Goal: Transaction & Acquisition: Download file/media

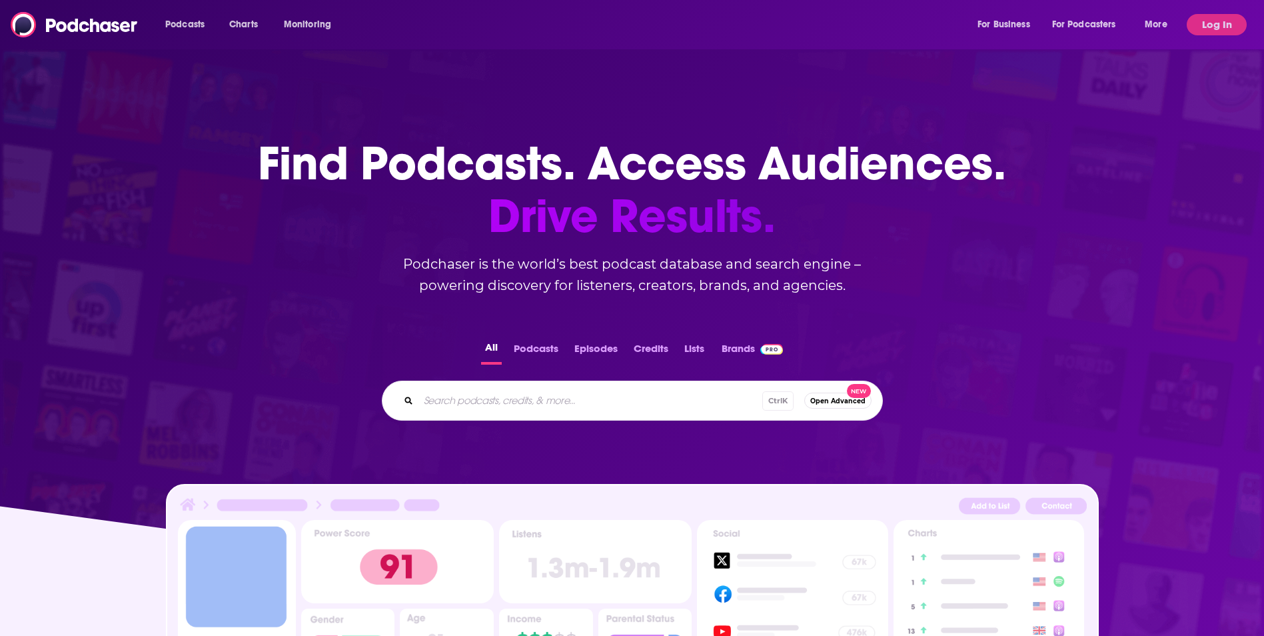
click at [494, 405] on input "Search podcasts, credits, & more..." at bounding box center [591, 400] width 344 height 21
type input "true crime travel"
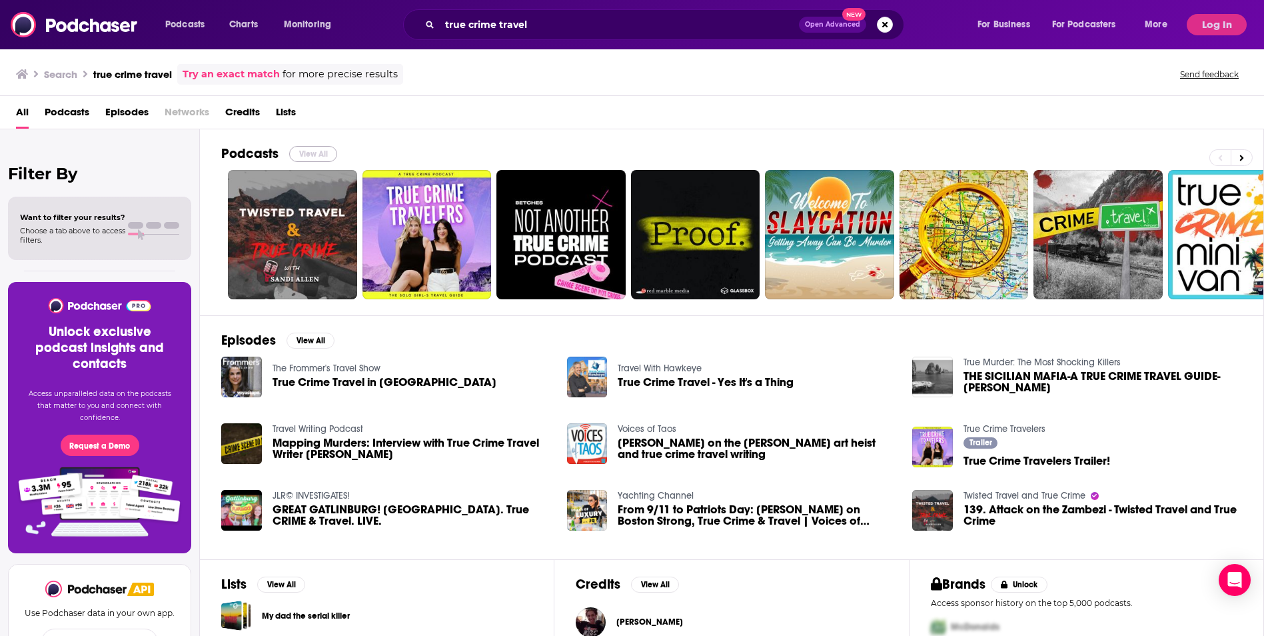
click at [315, 150] on button "View All" at bounding box center [313, 154] width 48 height 16
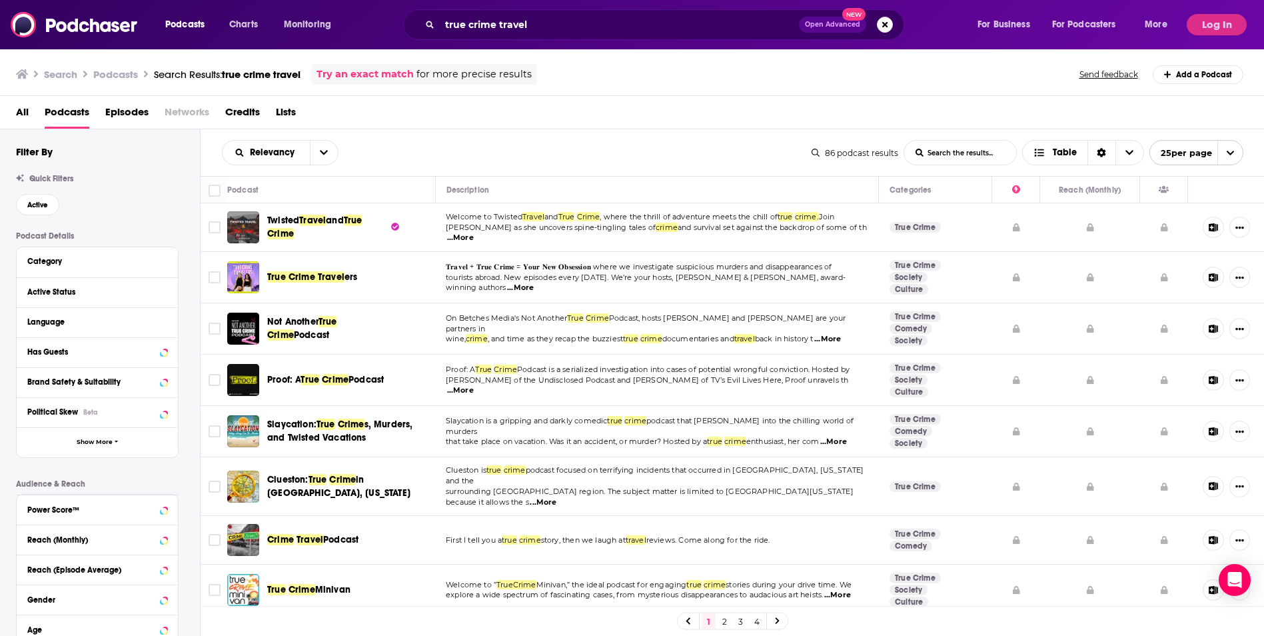
click at [69, 301] on div "Active Status" at bounding box center [97, 292] width 161 height 30
click at [161, 293] on icon at bounding box center [164, 291] width 7 height 11
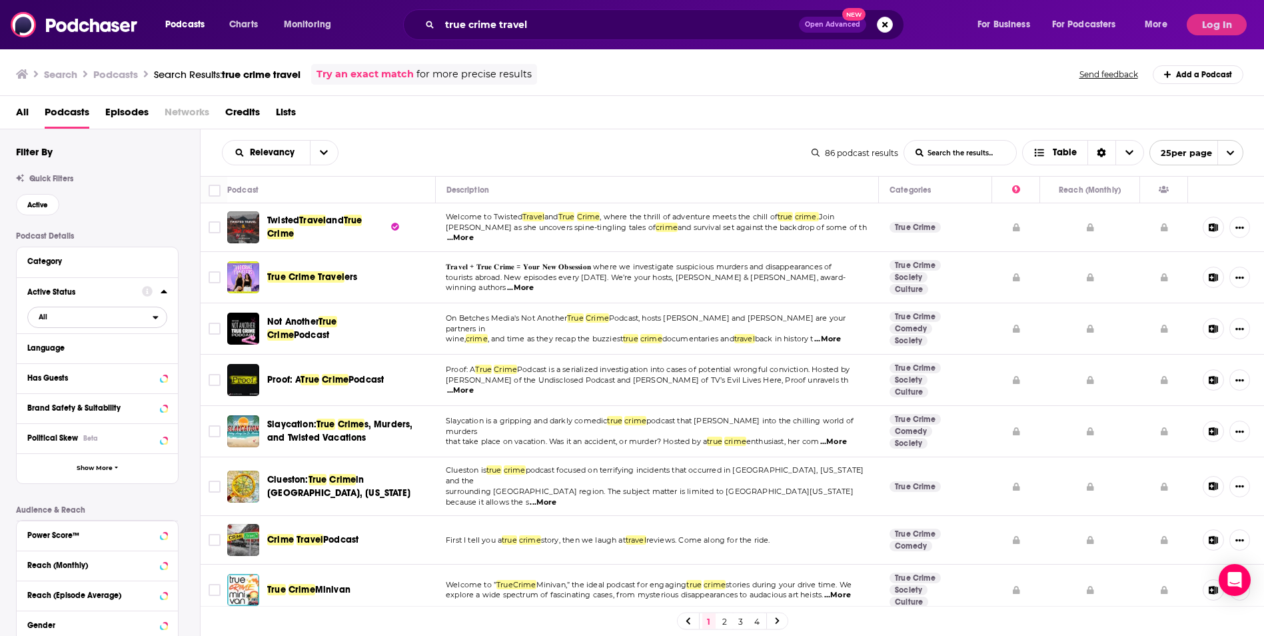
click at [92, 316] on span "All" at bounding box center [90, 316] width 125 height 17
click at [79, 361] on span "Active" at bounding box center [70, 360] width 73 height 7
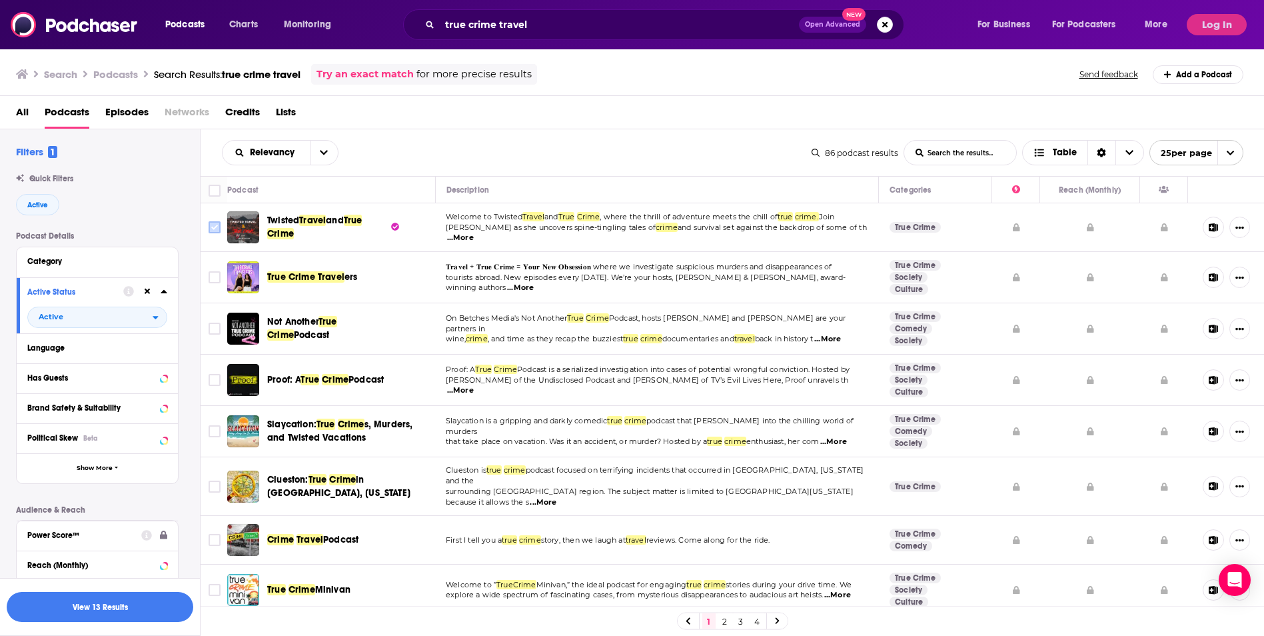
click at [214, 225] on input "Toggle select row" at bounding box center [215, 227] width 12 height 12
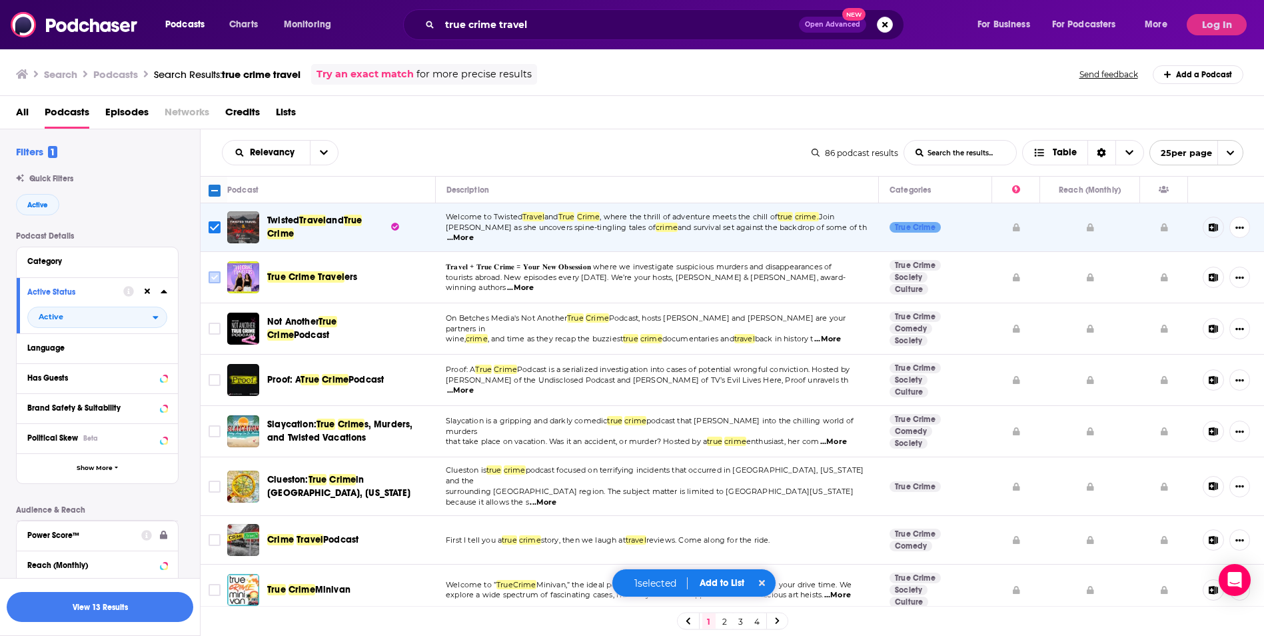
click at [214, 271] on input "Toggle select row" at bounding box center [215, 277] width 12 height 12
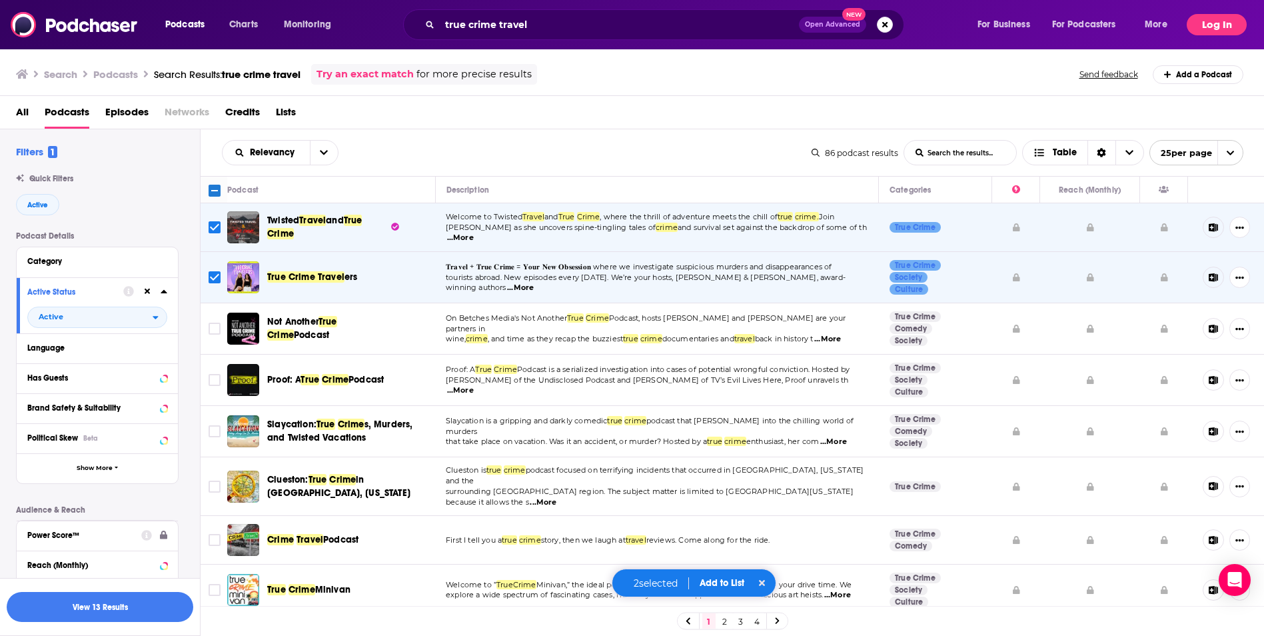
click at [1226, 22] on button "Log In" at bounding box center [1217, 24] width 60 height 21
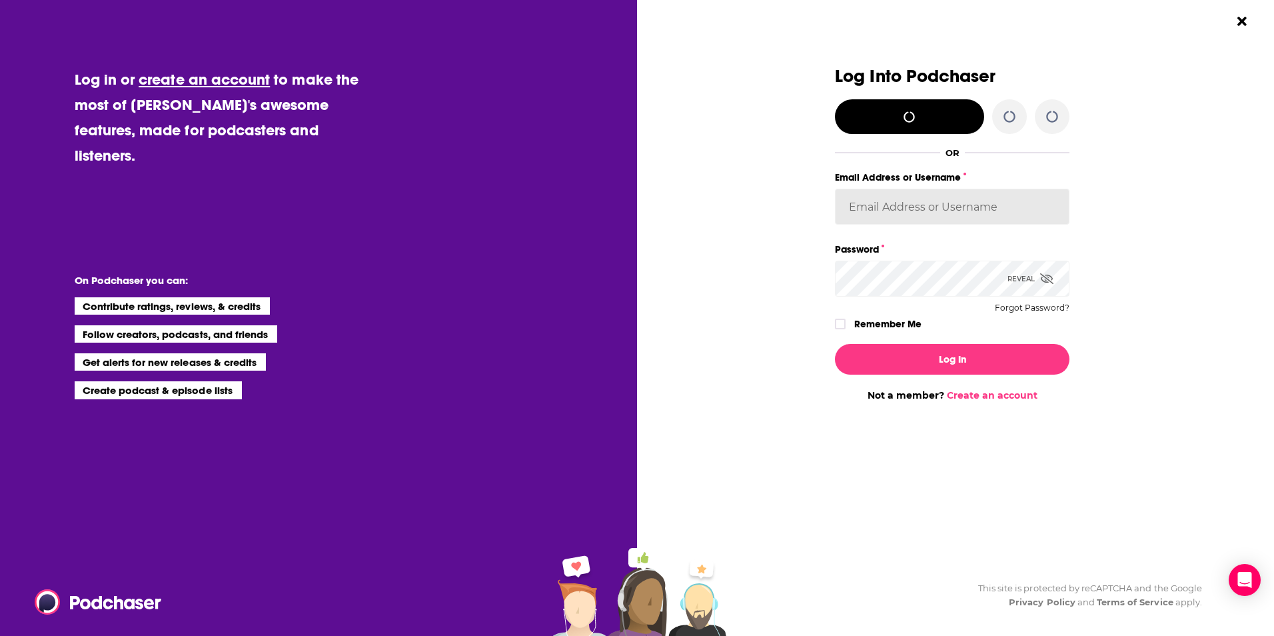
type input "SusanHershberg"
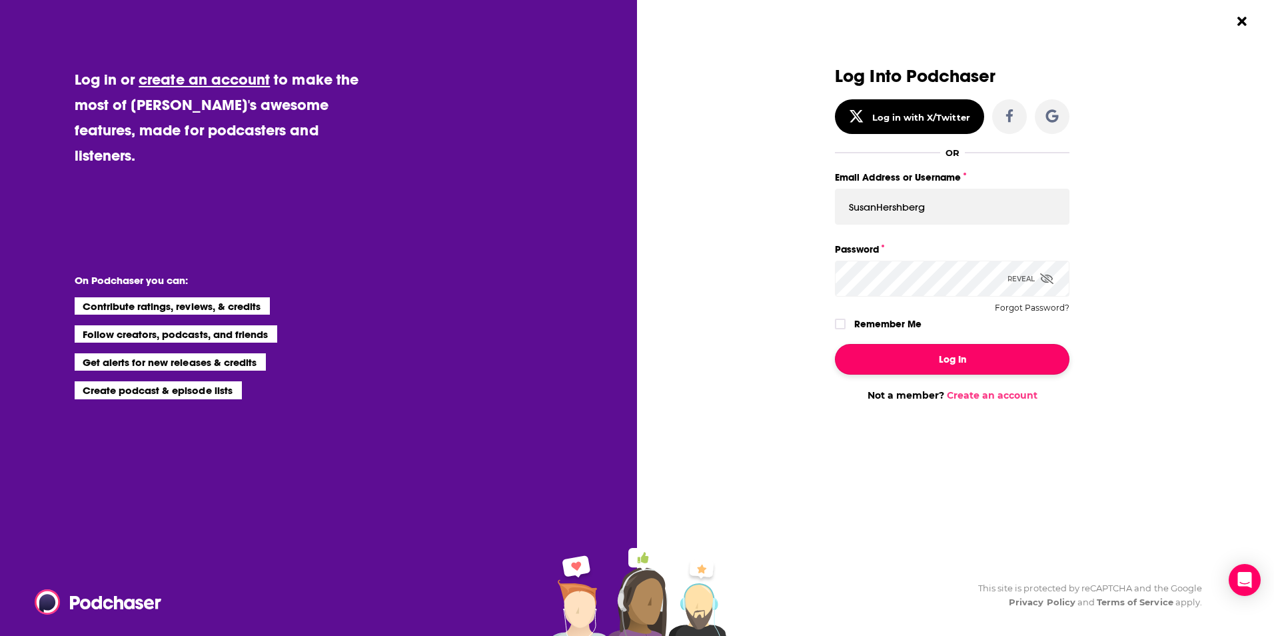
click at [945, 367] on button "Log In" at bounding box center [952, 359] width 235 height 31
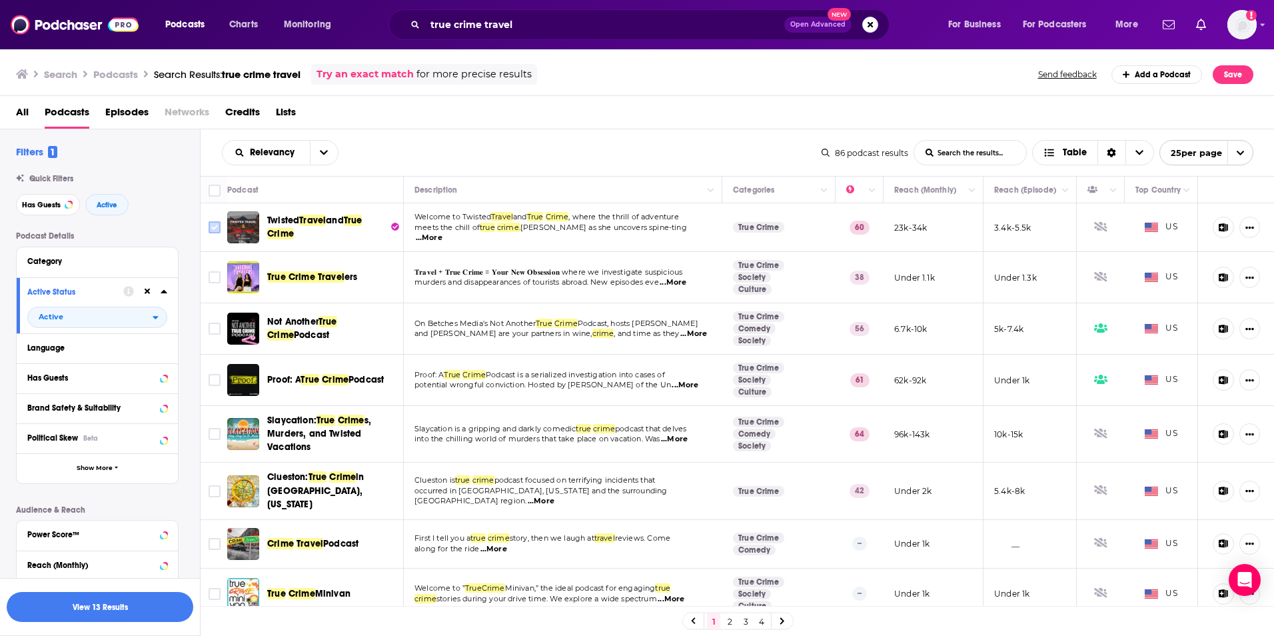
click at [211, 219] on icon "Toggle select row" at bounding box center [215, 227] width 16 height 16
click at [215, 234] on icon "Toggle select row" at bounding box center [215, 227] width 16 height 16
click at [213, 279] on input "Toggle select row" at bounding box center [215, 277] width 12 height 12
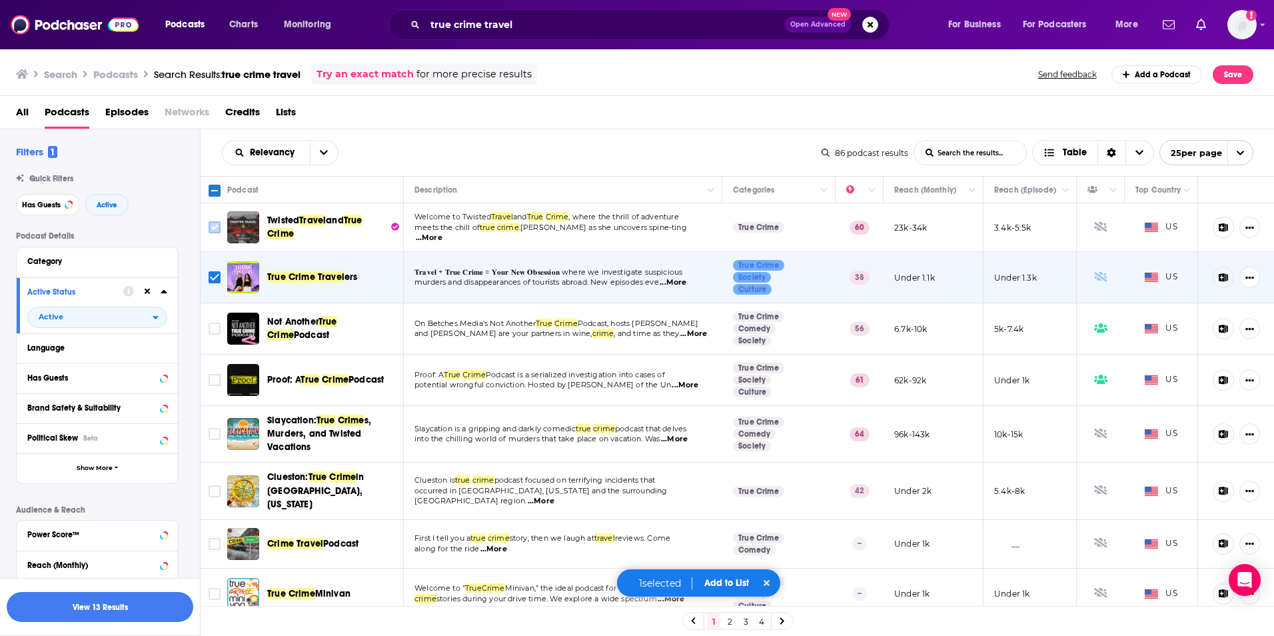
click at [219, 225] on input "Toggle select row" at bounding box center [215, 227] width 12 height 12
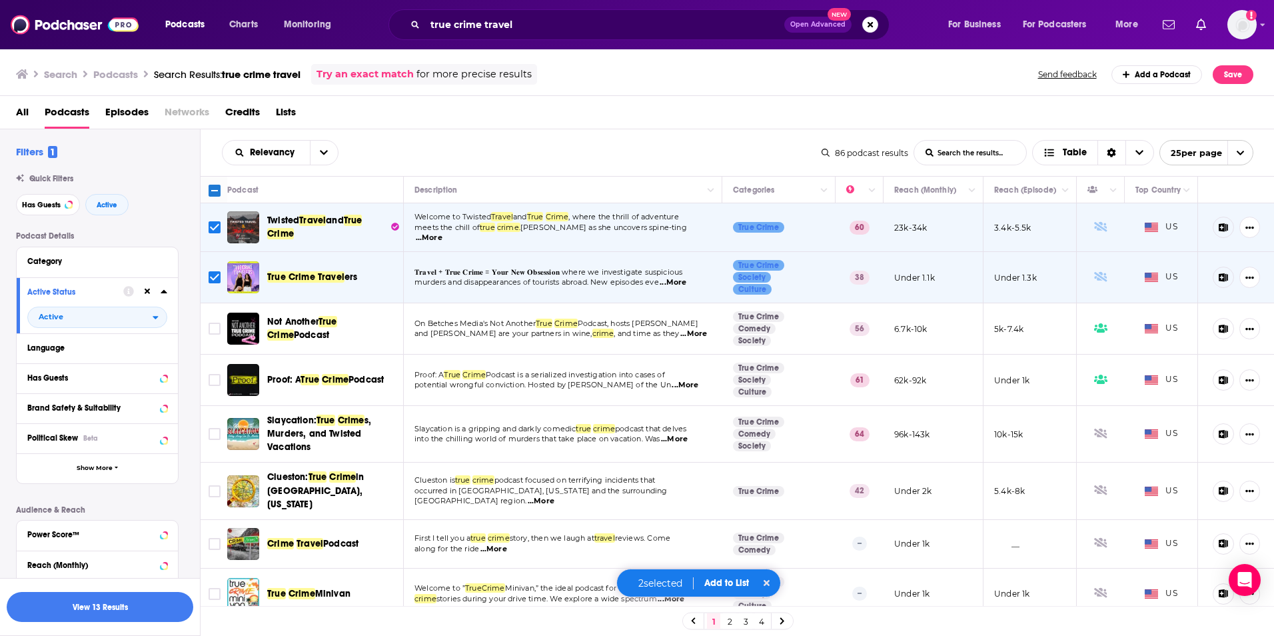
click at [680, 331] on span "...More" at bounding box center [693, 334] width 27 height 11
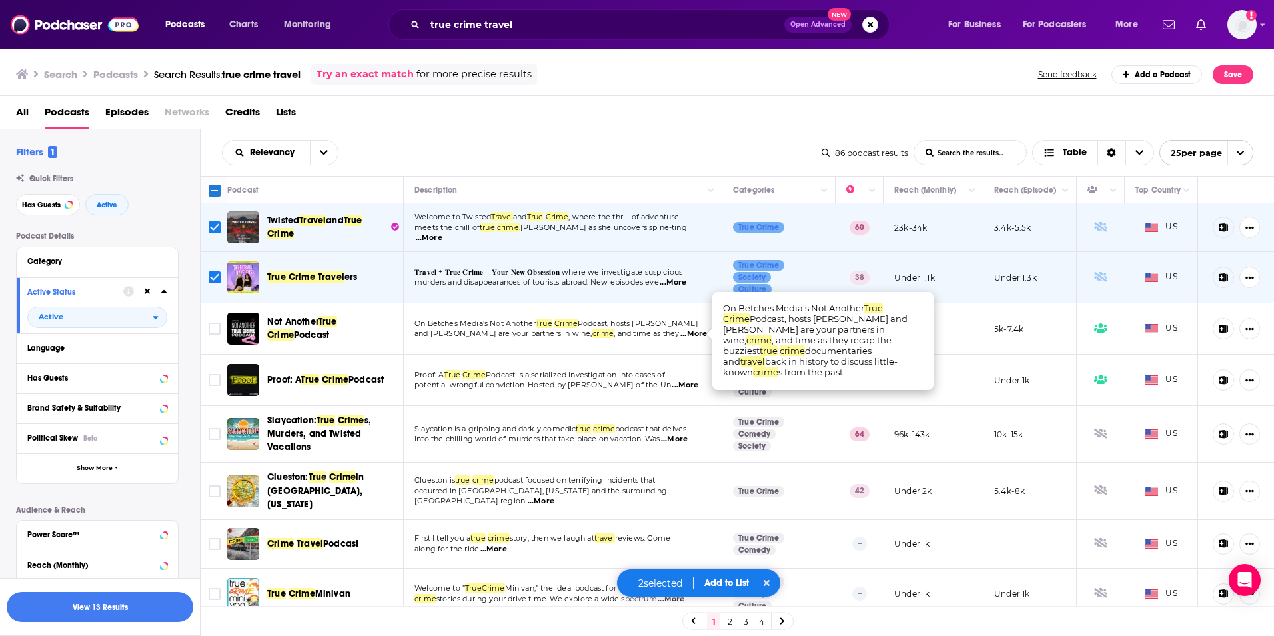
click at [678, 389] on span "...More" at bounding box center [685, 385] width 27 height 11
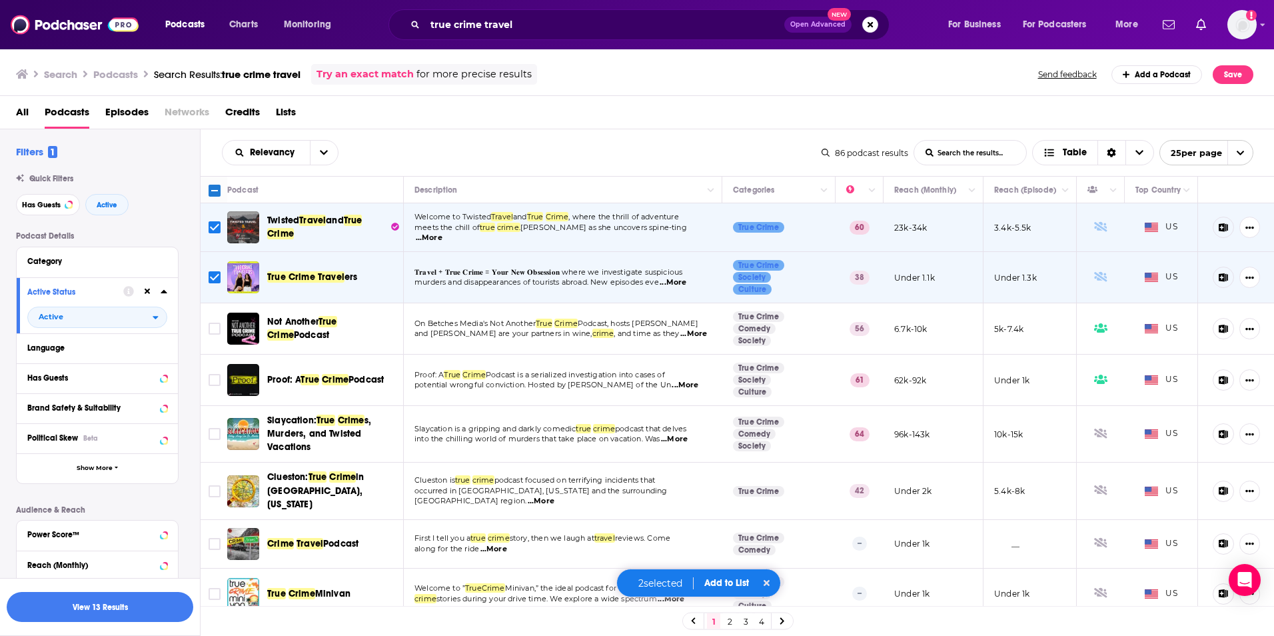
click at [562, 148] on div "Relevancy List Search Input Search the results... Table" at bounding box center [522, 152] width 600 height 25
click at [215, 436] on input "Toggle select row" at bounding box center [215, 434] width 12 height 12
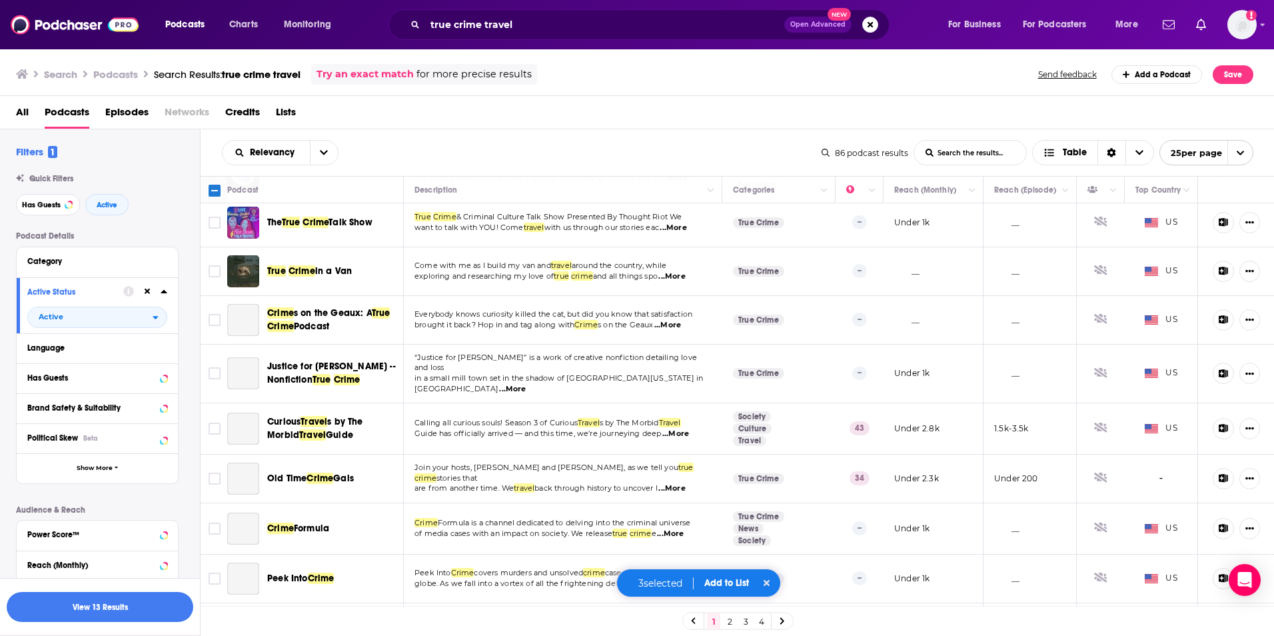
scroll to position [533, 0]
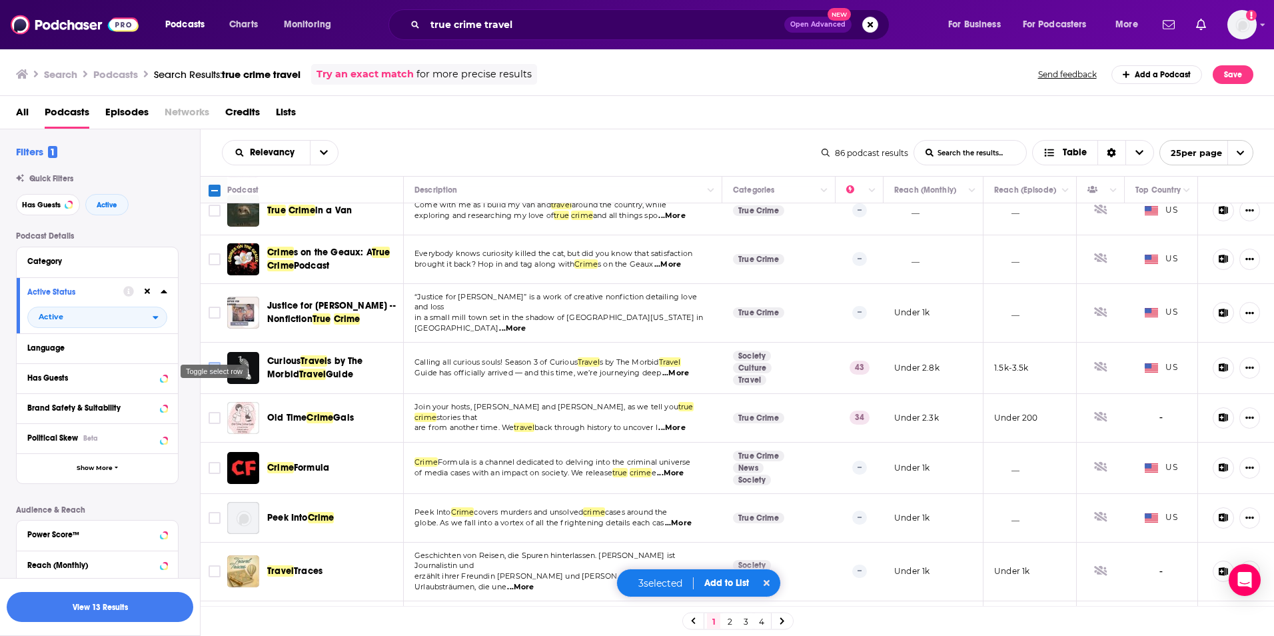
click at [212, 362] on input "Toggle select row" at bounding box center [215, 368] width 12 height 12
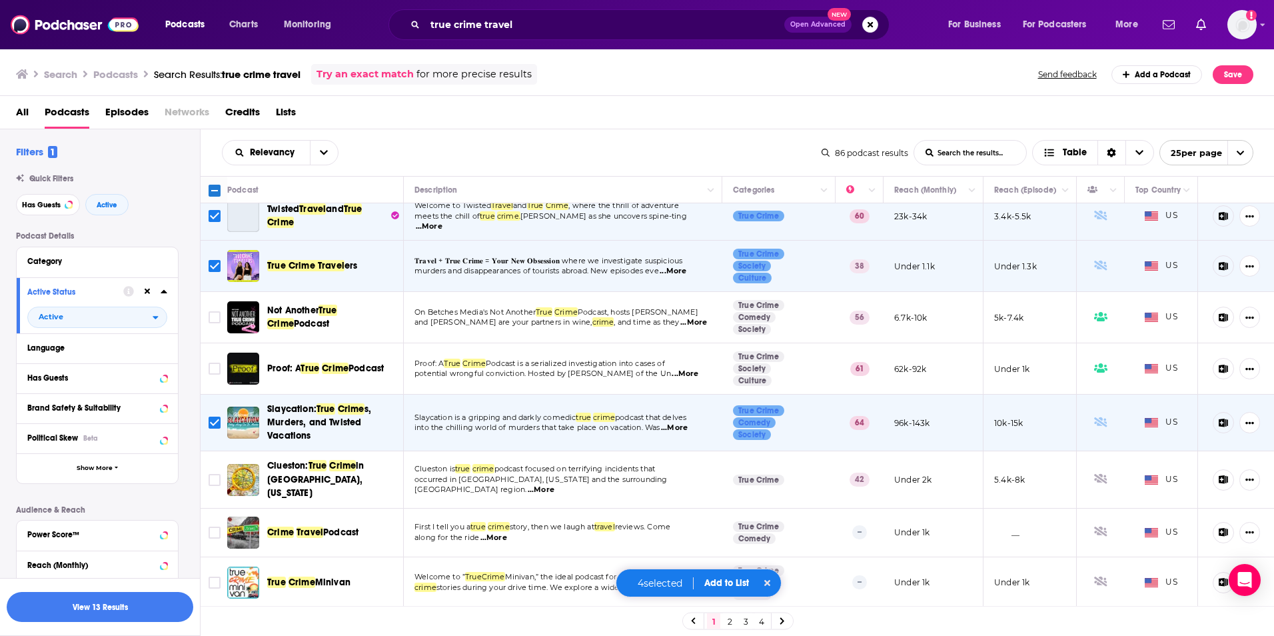
scroll to position [0, 0]
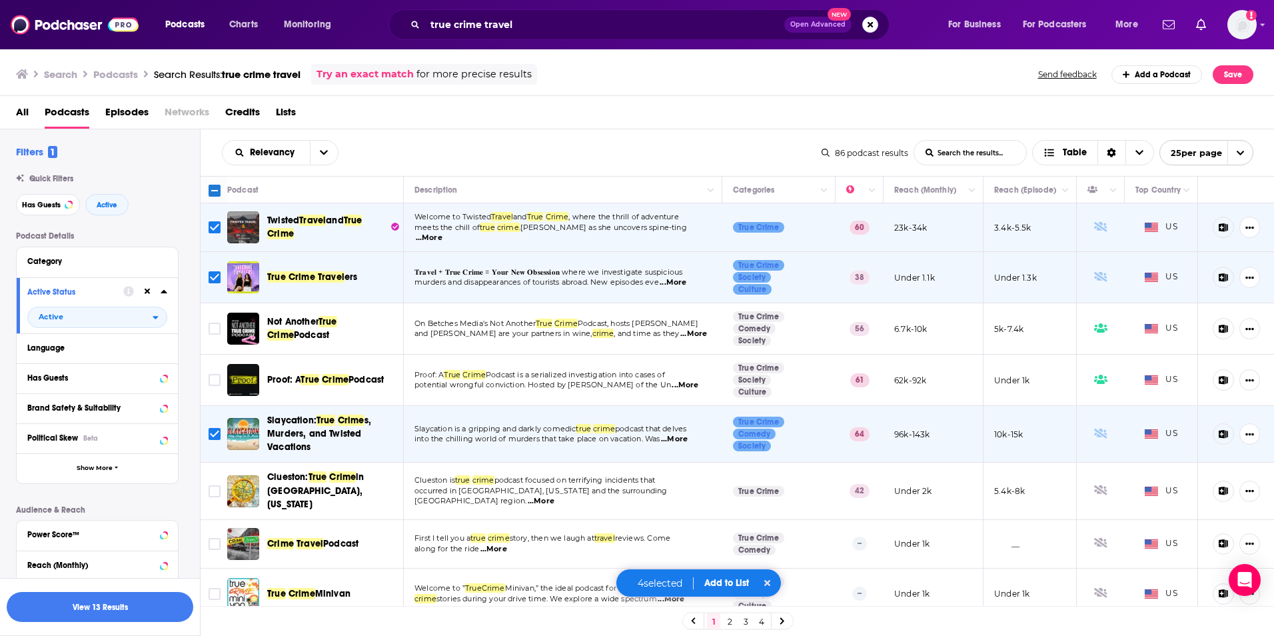
click at [720, 580] on button "Add to List" at bounding box center [727, 582] width 66 height 11
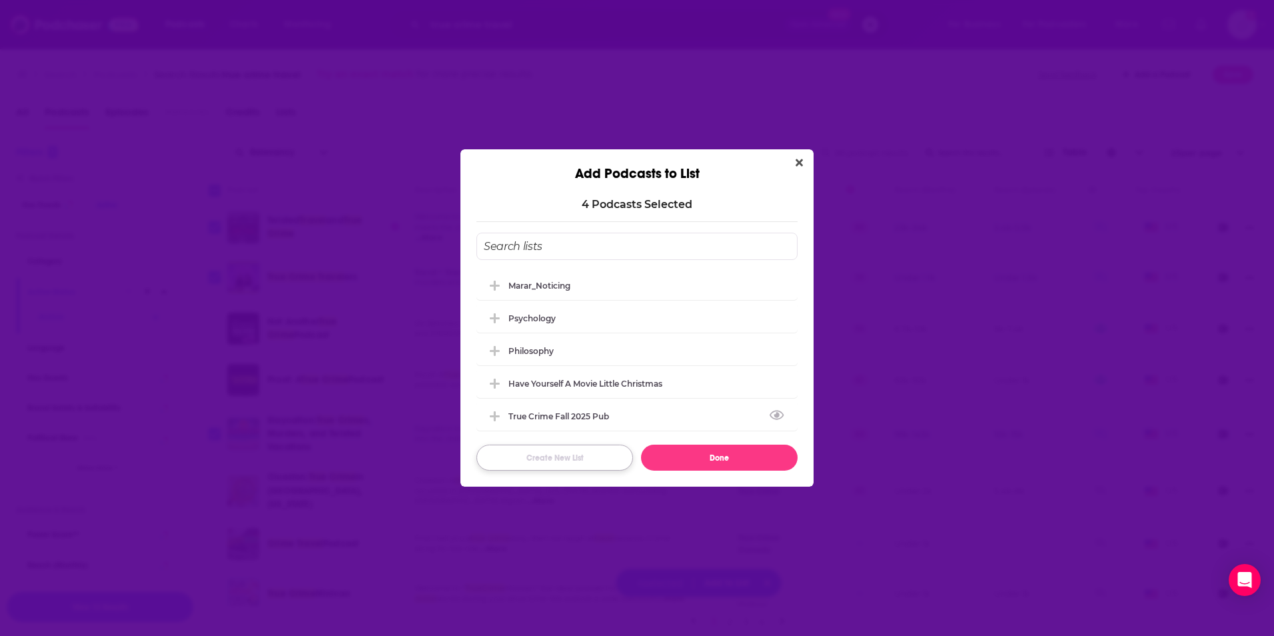
click at [550, 465] on button "Create New List" at bounding box center [555, 458] width 157 height 26
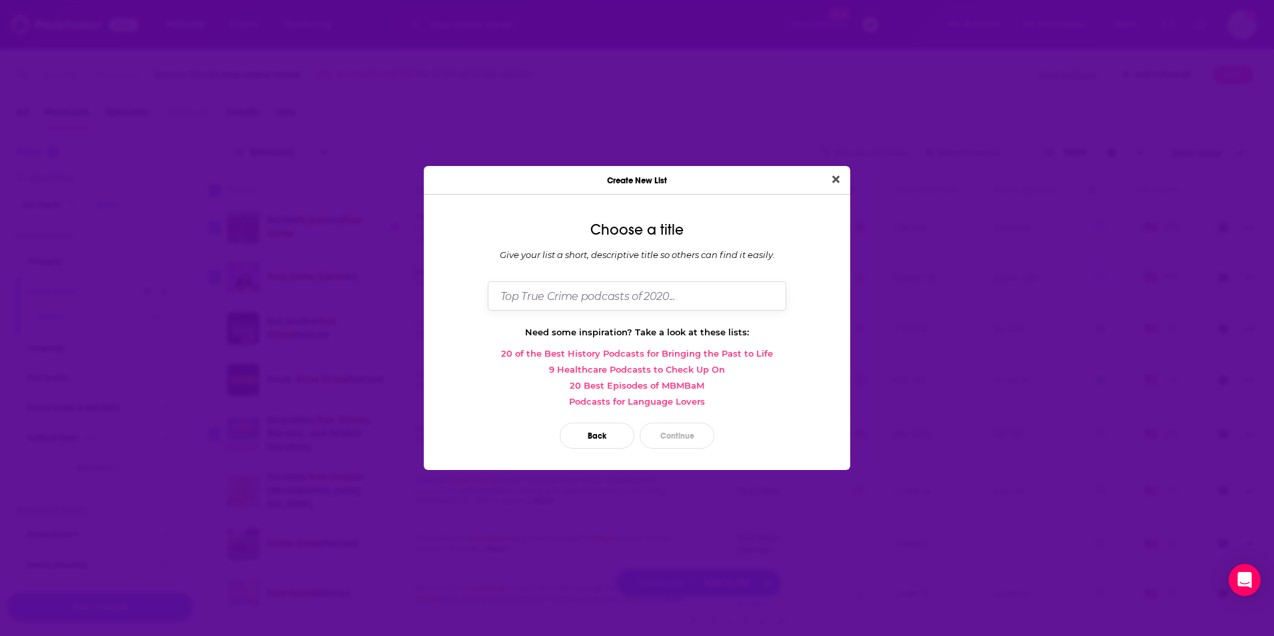
click at [584, 296] on input "Dialog" at bounding box center [637, 295] width 299 height 29
type input "True Crime Travel"
click at [687, 425] on button "Continue" at bounding box center [677, 436] width 75 height 26
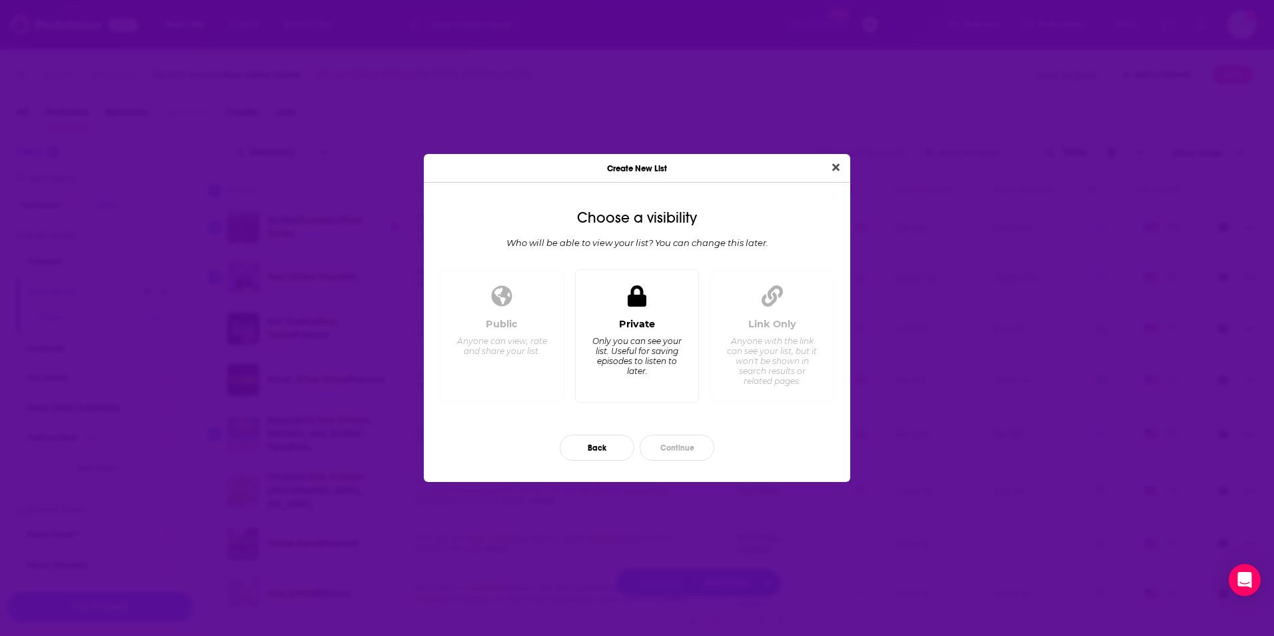
click at [616, 324] on div "Private Only you can see your list. Useful for saving episodes to listen to lat…" at bounding box center [637, 355] width 102 height 74
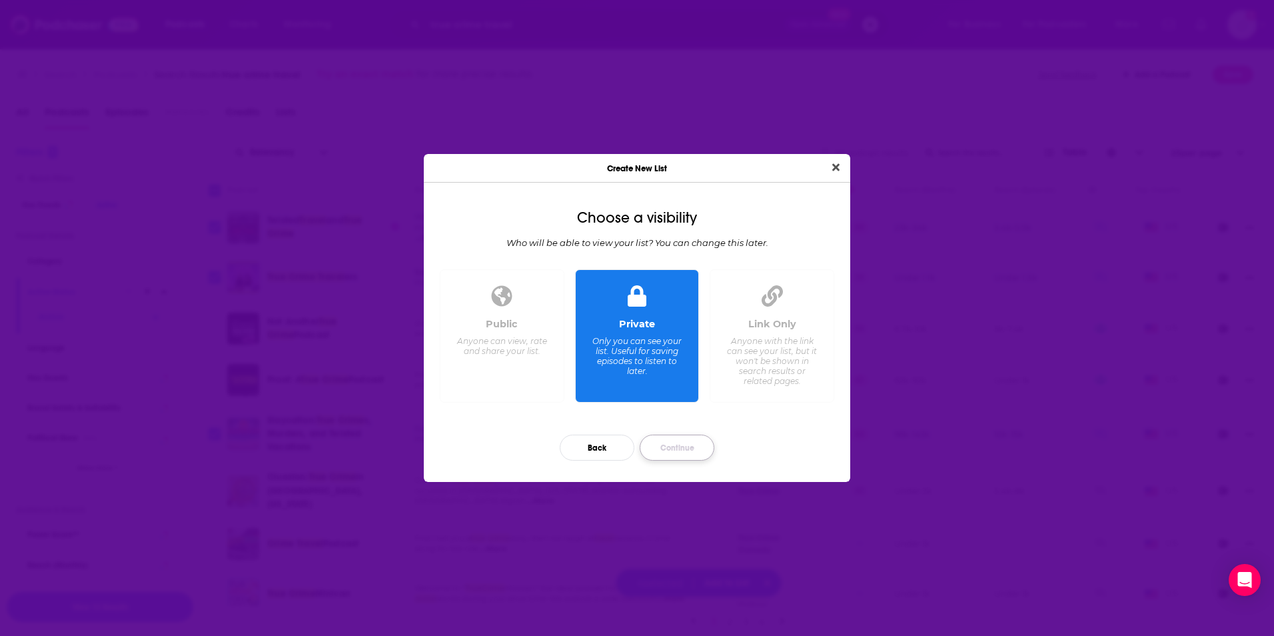
click at [680, 449] on button "Continue" at bounding box center [677, 448] width 75 height 26
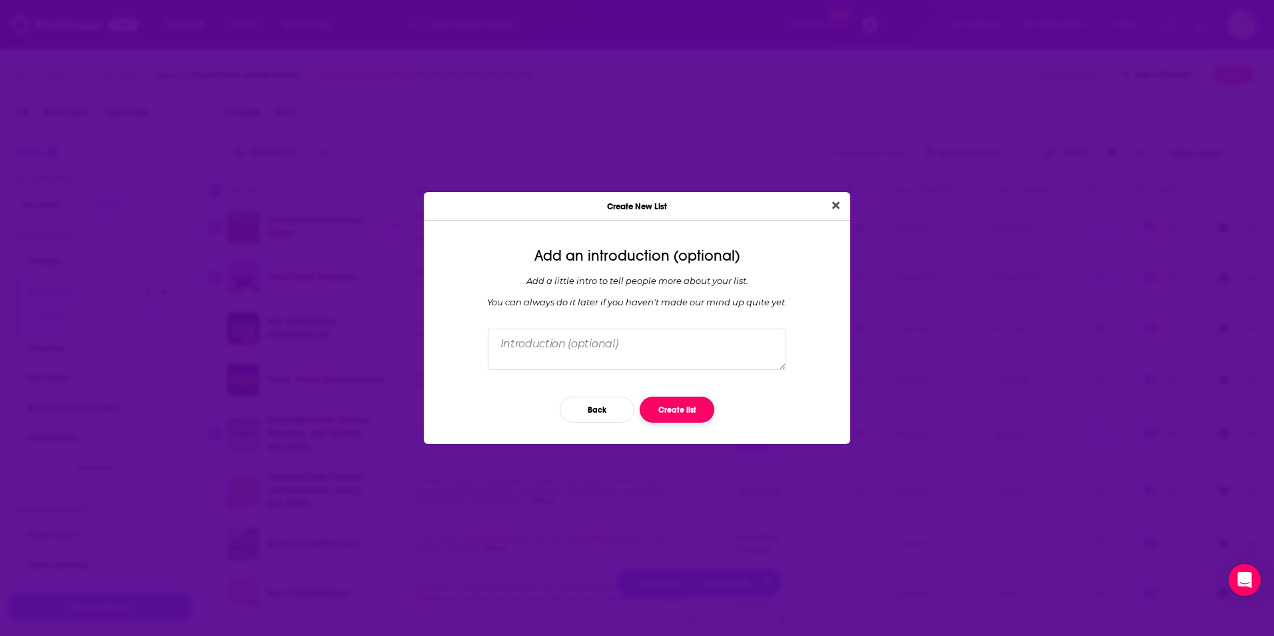
click at [668, 412] on button "Create list" at bounding box center [677, 410] width 75 height 26
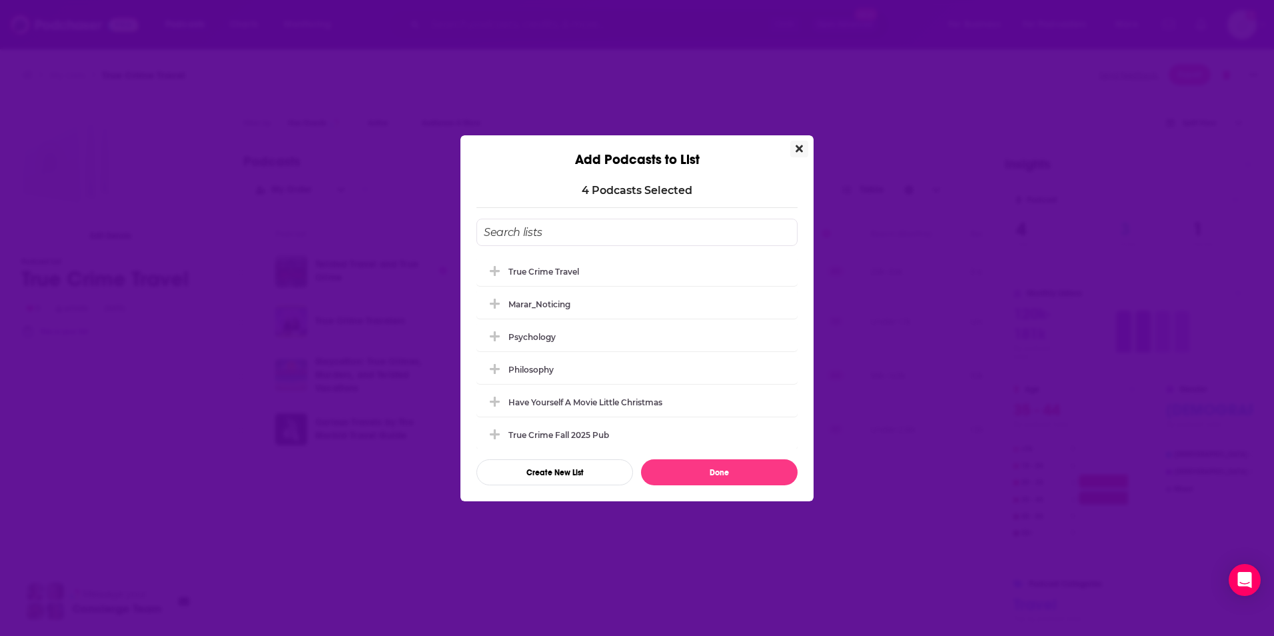
click at [796, 145] on icon "Close" at bounding box center [799, 148] width 7 height 7
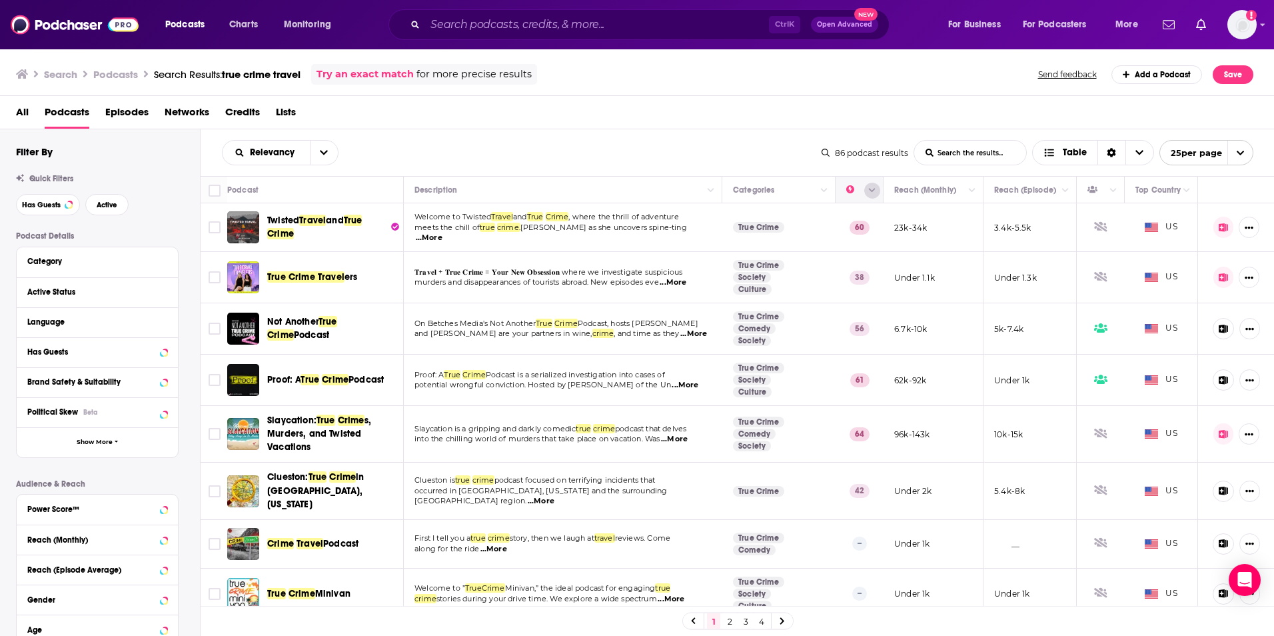
click at [864, 193] on button "Column Actions" at bounding box center [872, 191] width 16 height 16
click at [771, 127] on div at bounding box center [637, 318] width 1274 height 636
click at [865, 200] on th at bounding box center [860, 190] width 48 height 27
click at [869, 192] on icon "Column Actions" at bounding box center [872, 191] width 7 height 4
click at [626, 148] on div at bounding box center [637, 318] width 1274 height 636
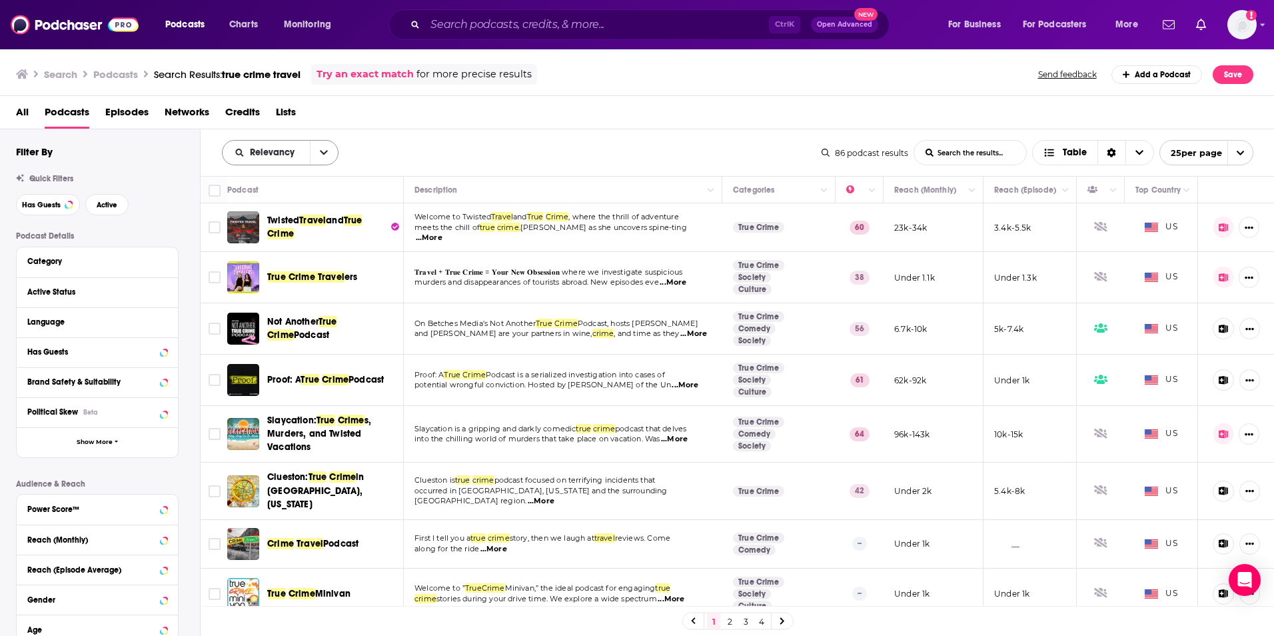
click at [275, 154] on span "Relevancy" at bounding box center [274, 152] width 49 height 9
click at [269, 257] on div "Power Score" at bounding box center [280, 266] width 117 height 23
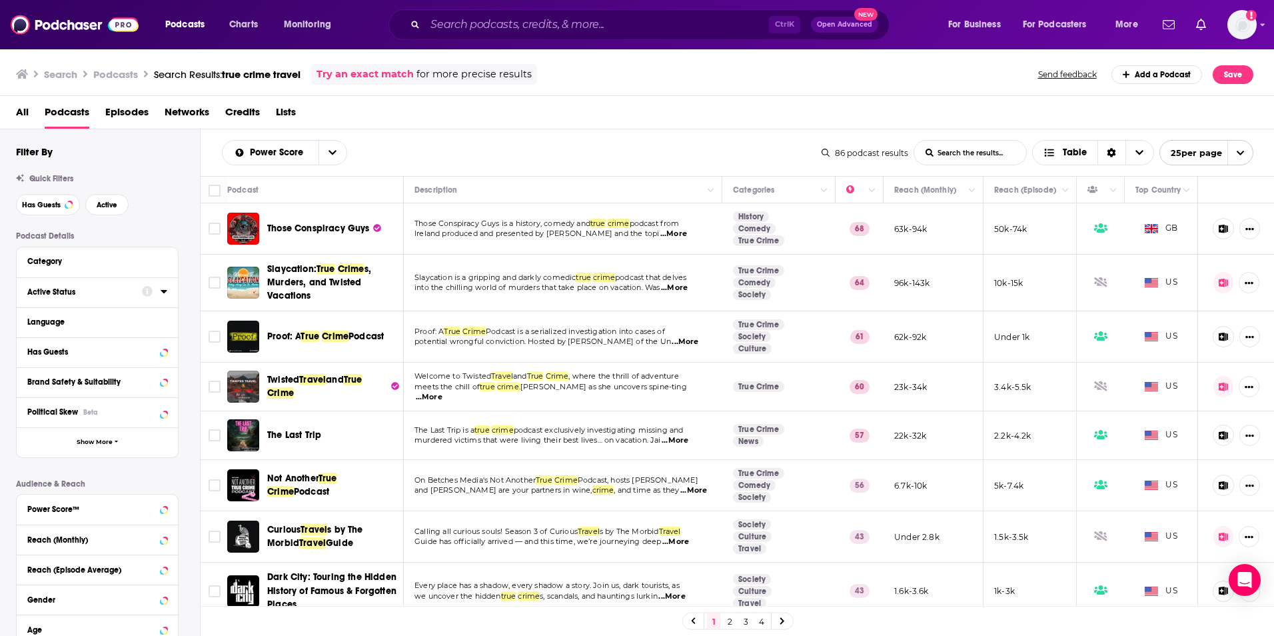
click at [91, 290] on div "Active Status" at bounding box center [80, 291] width 106 height 9
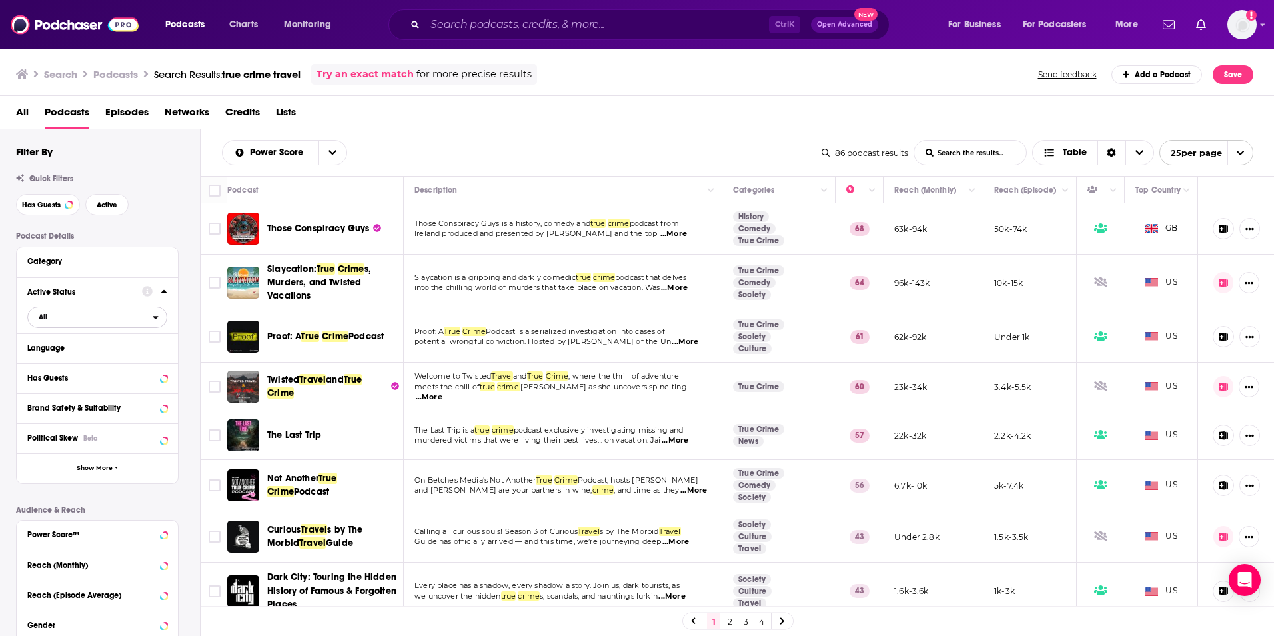
click at [123, 323] on span "All" at bounding box center [90, 316] width 125 height 17
click at [107, 366] on div "Active 13" at bounding box center [101, 361] width 149 height 22
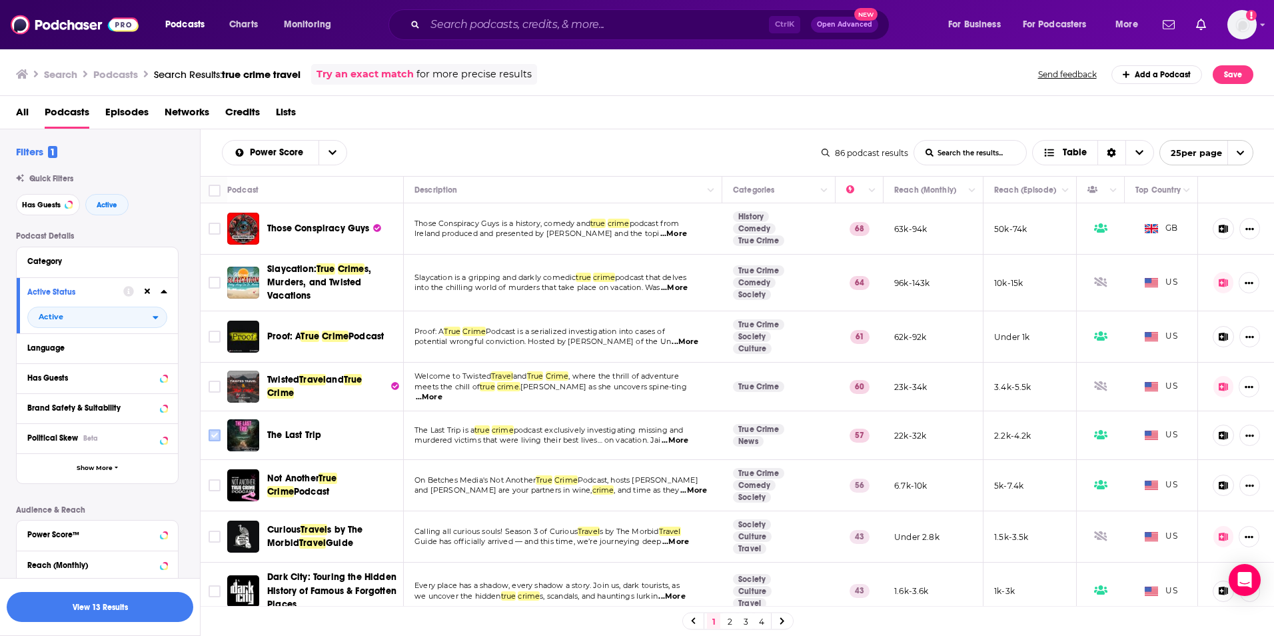
click at [215, 432] on input "Toggle select row" at bounding box center [215, 435] width 12 height 12
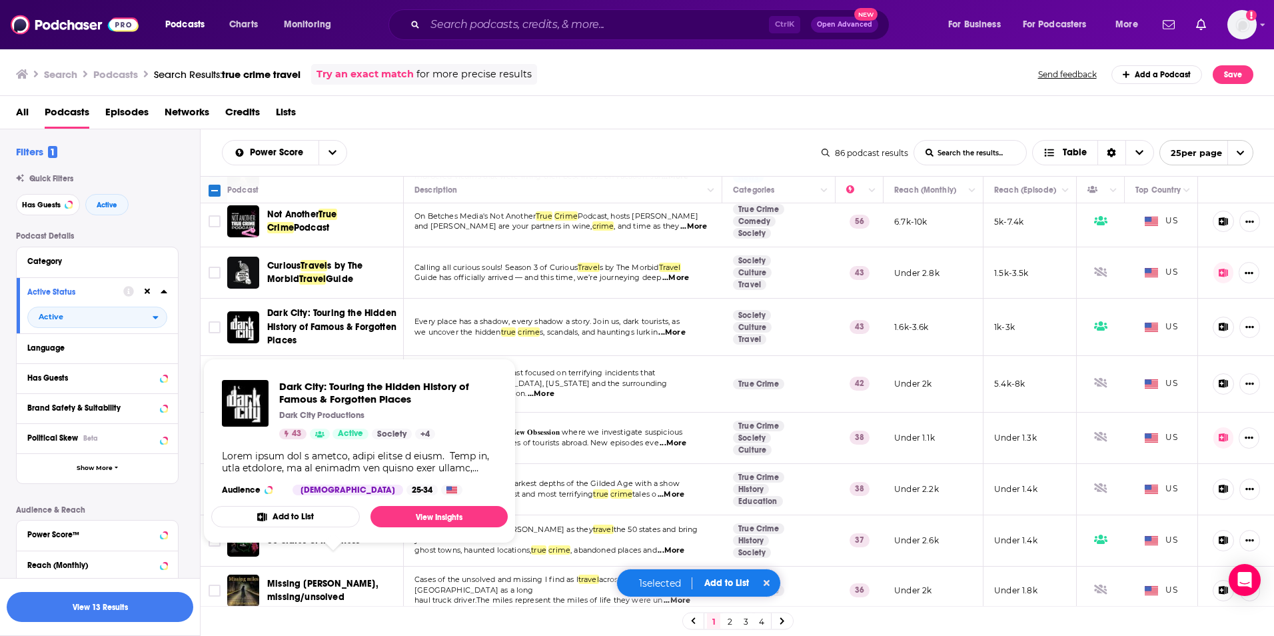
scroll to position [267, 0]
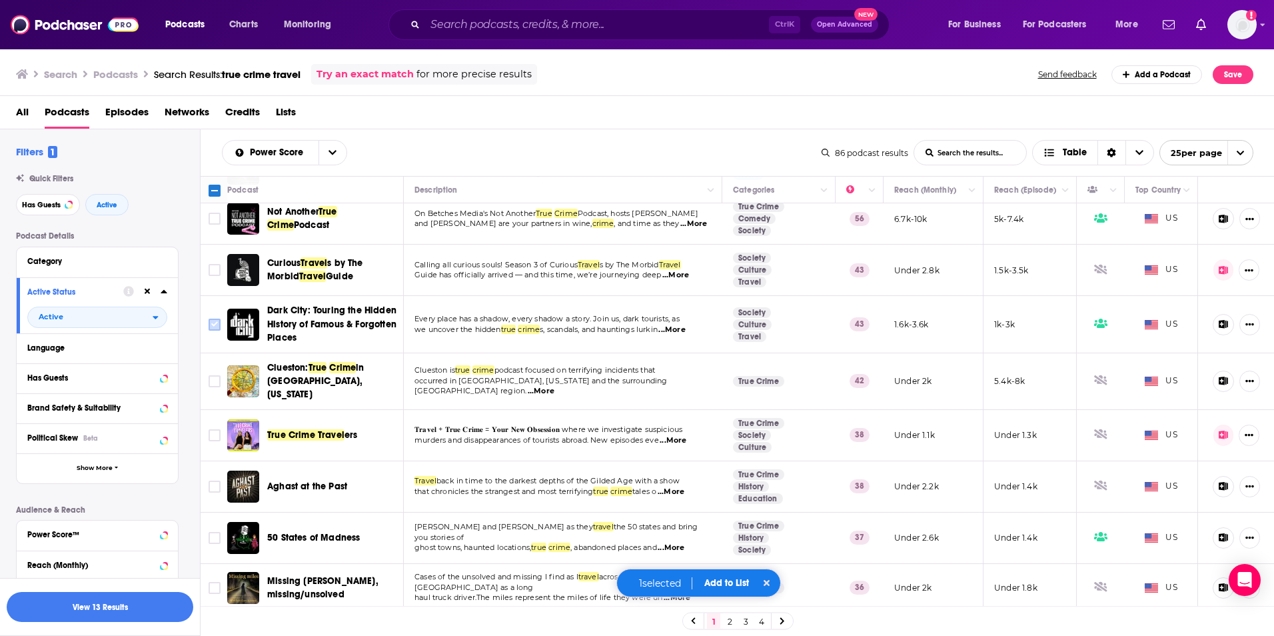
click at [210, 323] on input "Toggle select row" at bounding box center [215, 325] width 12 height 12
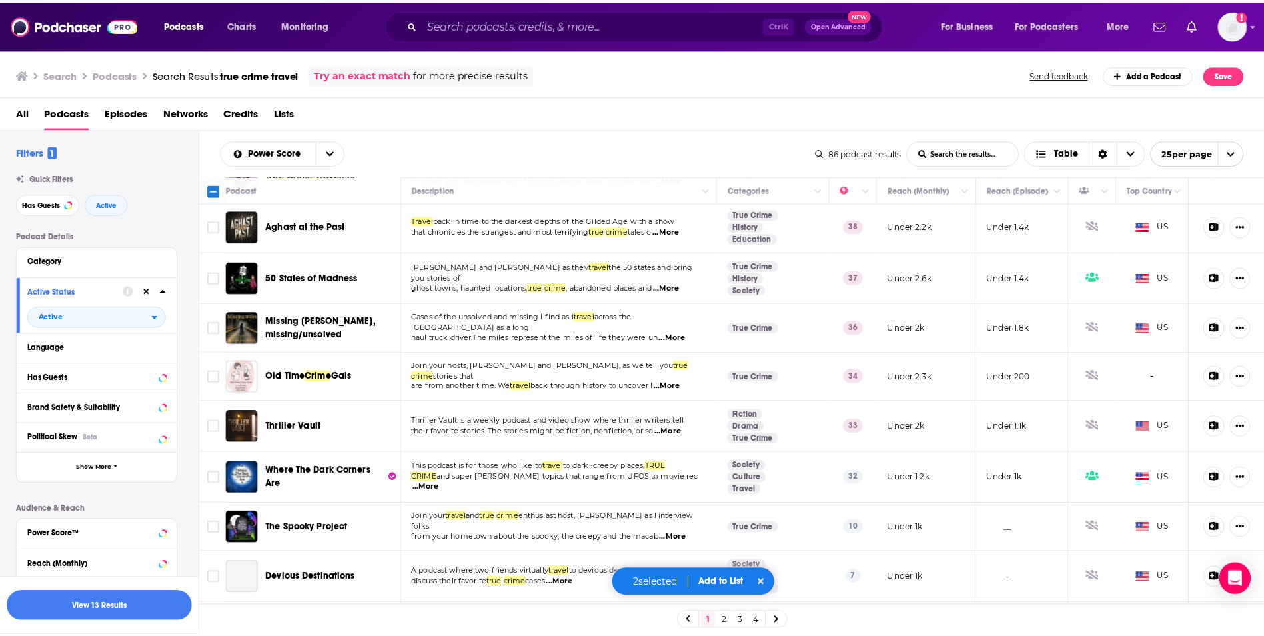
scroll to position [666, 0]
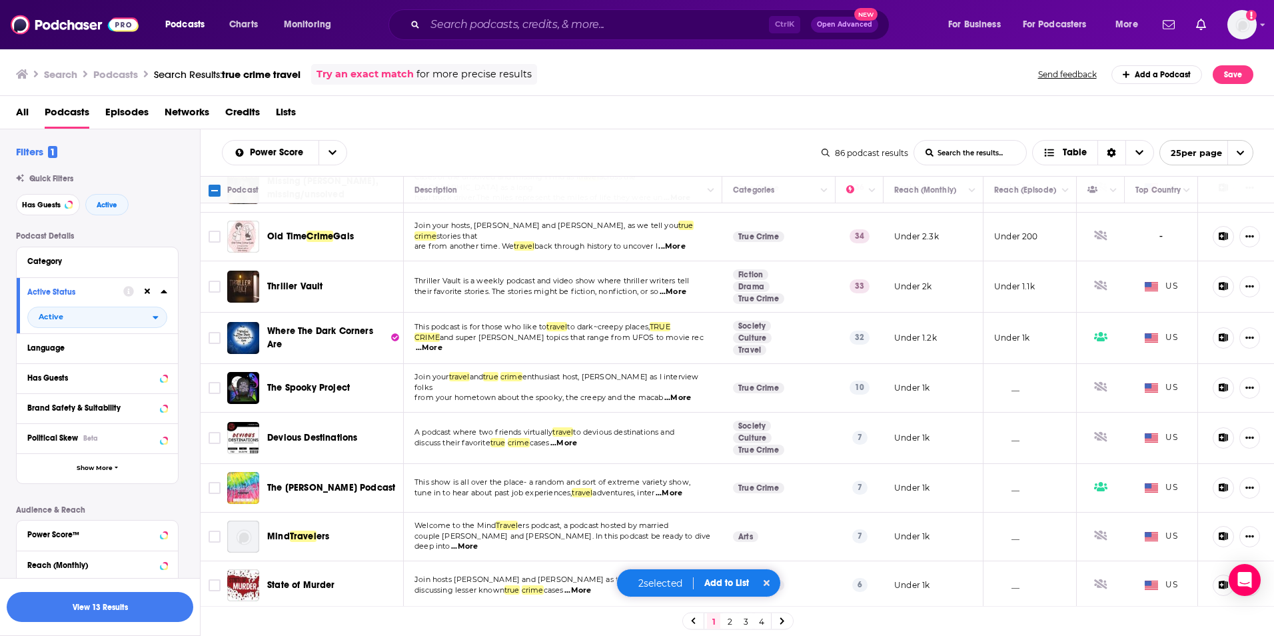
click at [728, 582] on button "Add to List" at bounding box center [727, 582] width 66 height 11
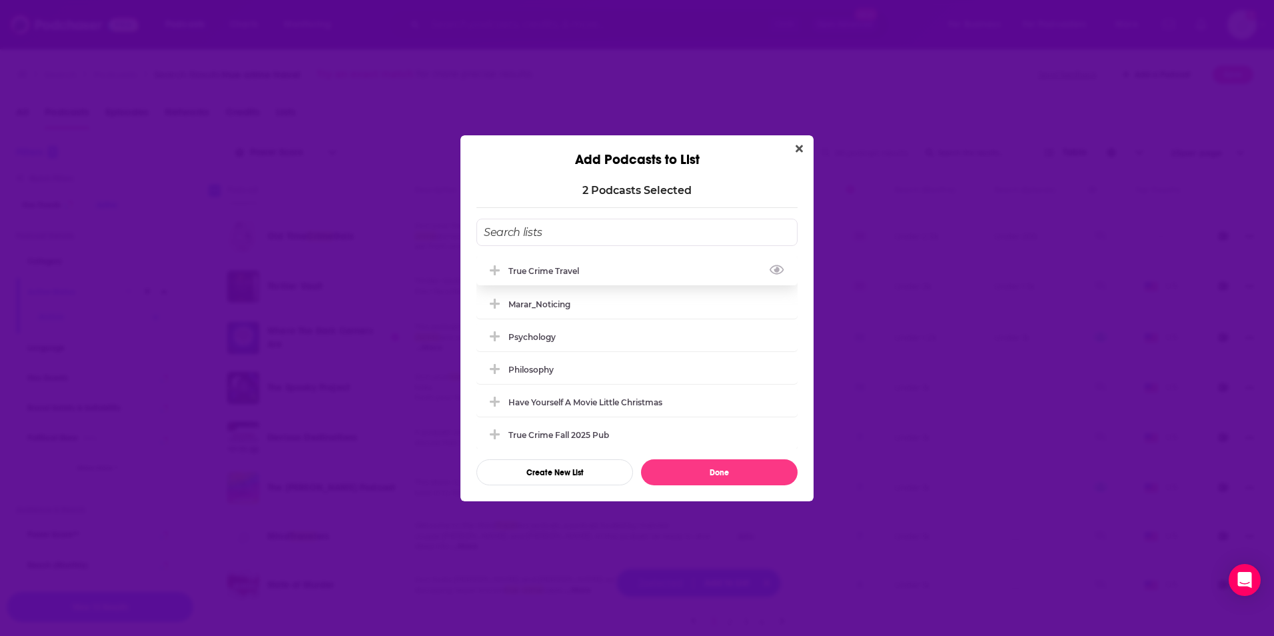
click at [568, 271] on div "True Crime Travel" at bounding box center [548, 271] width 79 height 10
click at [682, 476] on button "Done" at bounding box center [719, 472] width 157 height 26
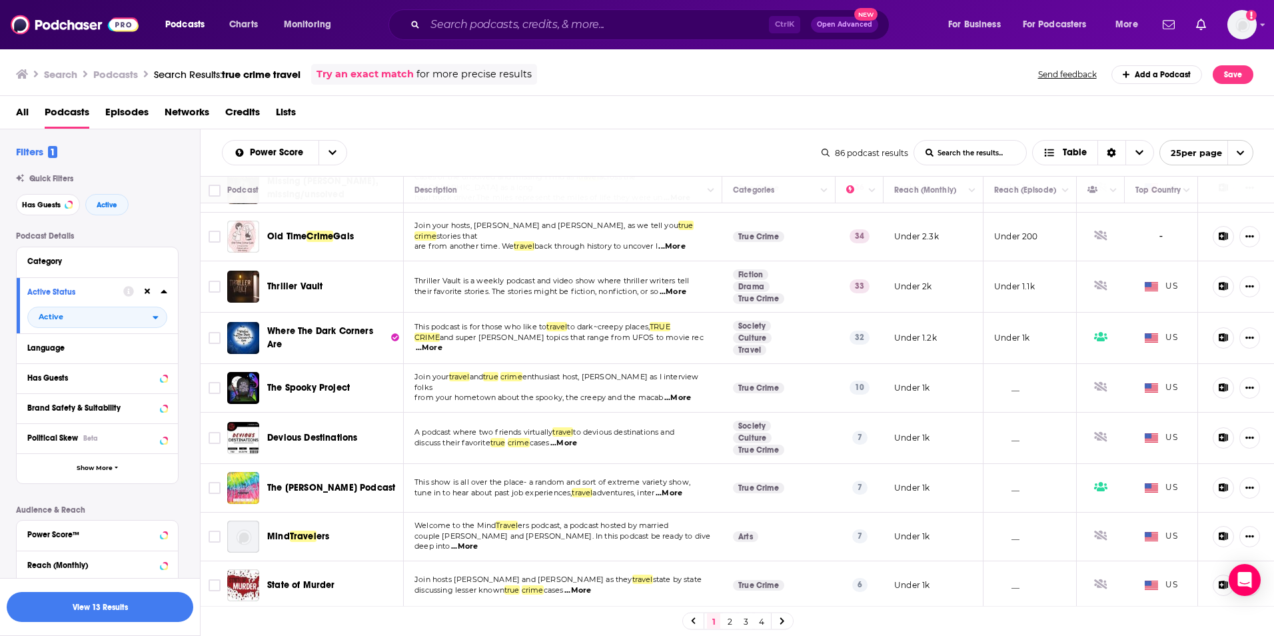
click at [1257, 24] on div "Podcasts Charts Monitoring Ctrl K Open Advanced New For Business For Podcasters…" at bounding box center [637, 24] width 1274 height 49
click at [1250, 24] on img "Logged in as SusanHershberg" at bounding box center [1242, 24] width 29 height 29
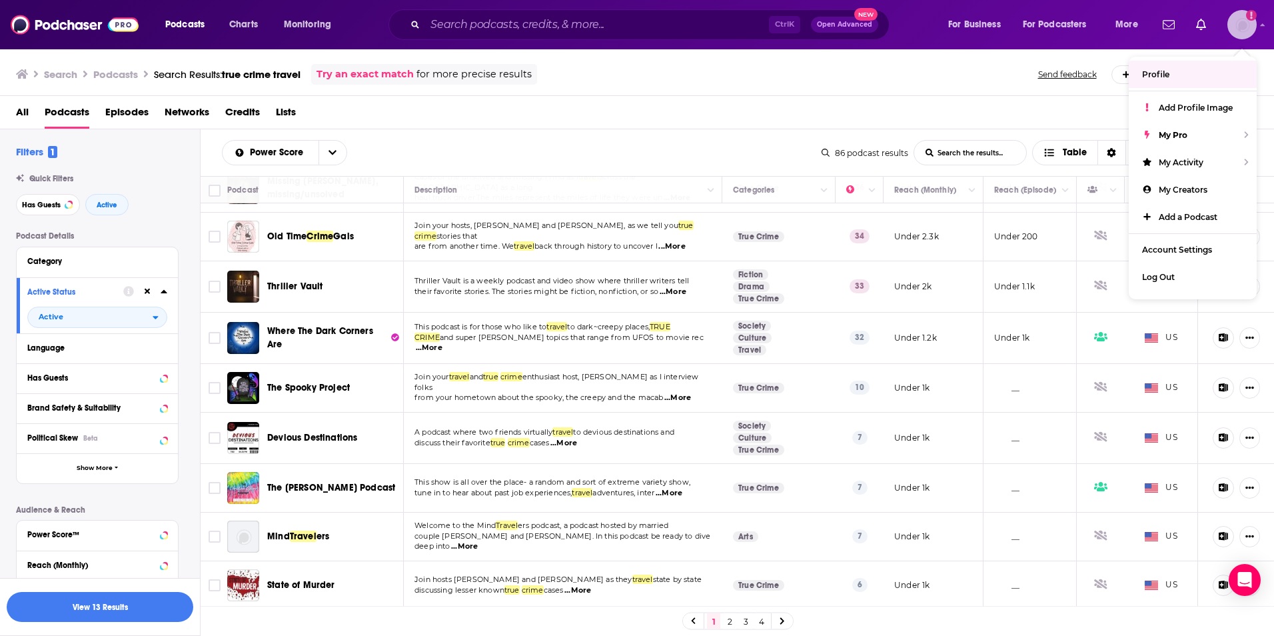
click at [1186, 78] on link "Profile" at bounding box center [1193, 74] width 128 height 27
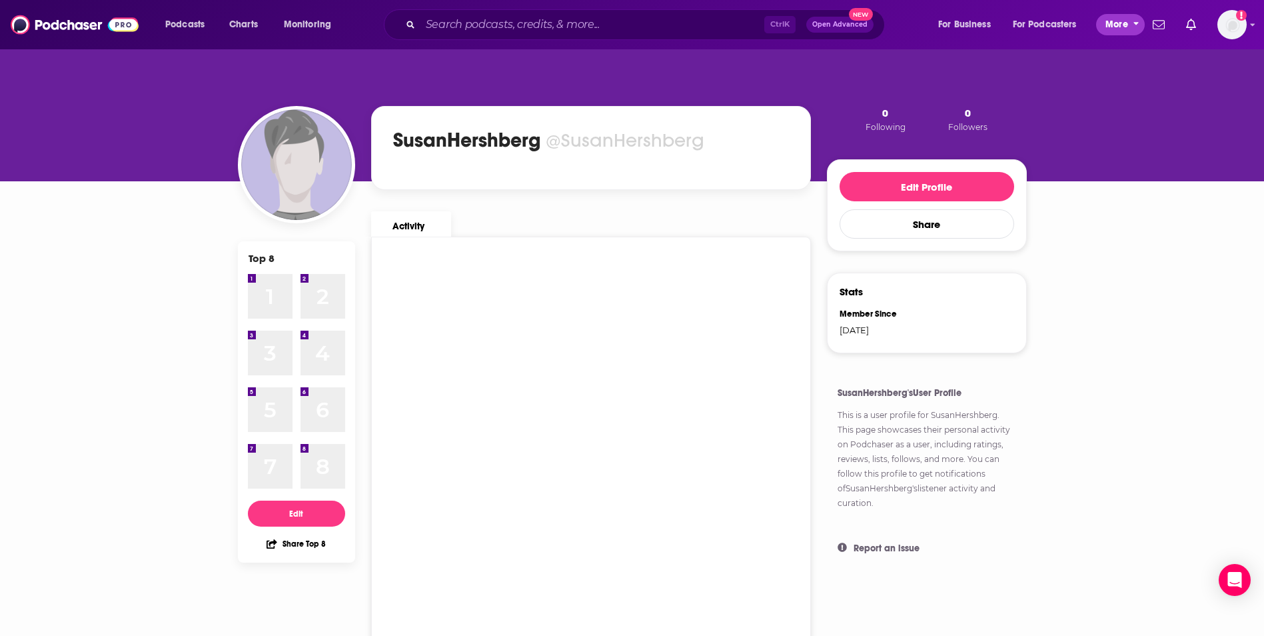
click at [1121, 16] on span "More" at bounding box center [1117, 24] width 23 height 19
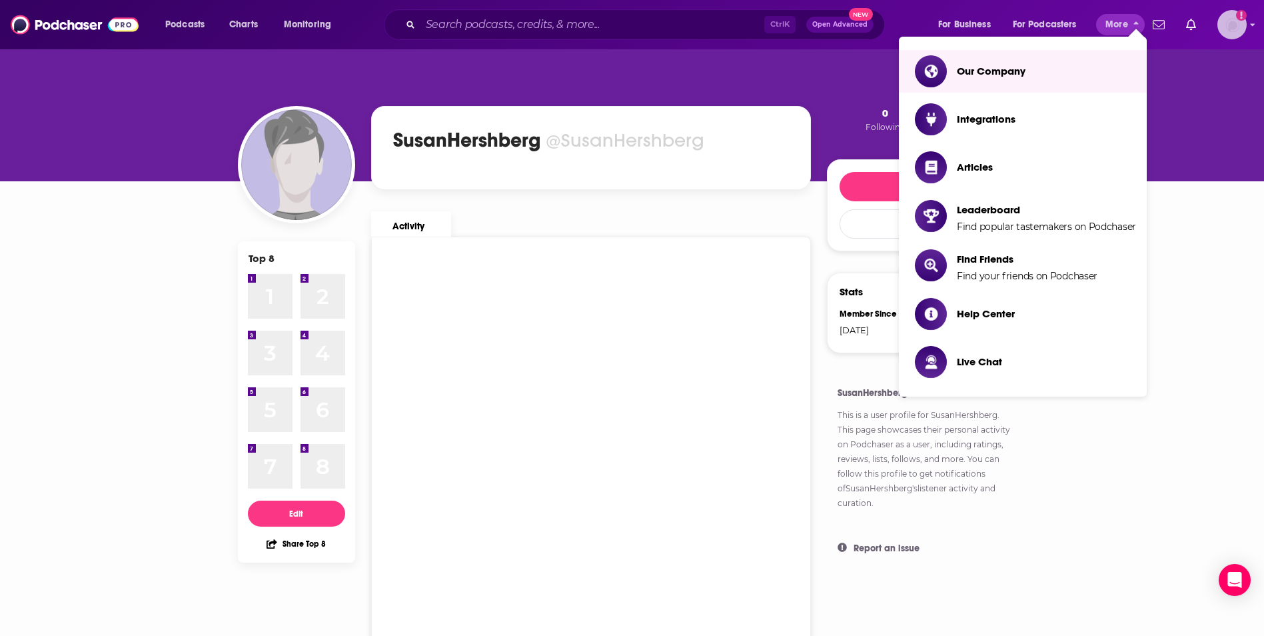
click at [1230, 27] on img "Logged in as SusanHershberg" at bounding box center [1232, 24] width 29 height 29
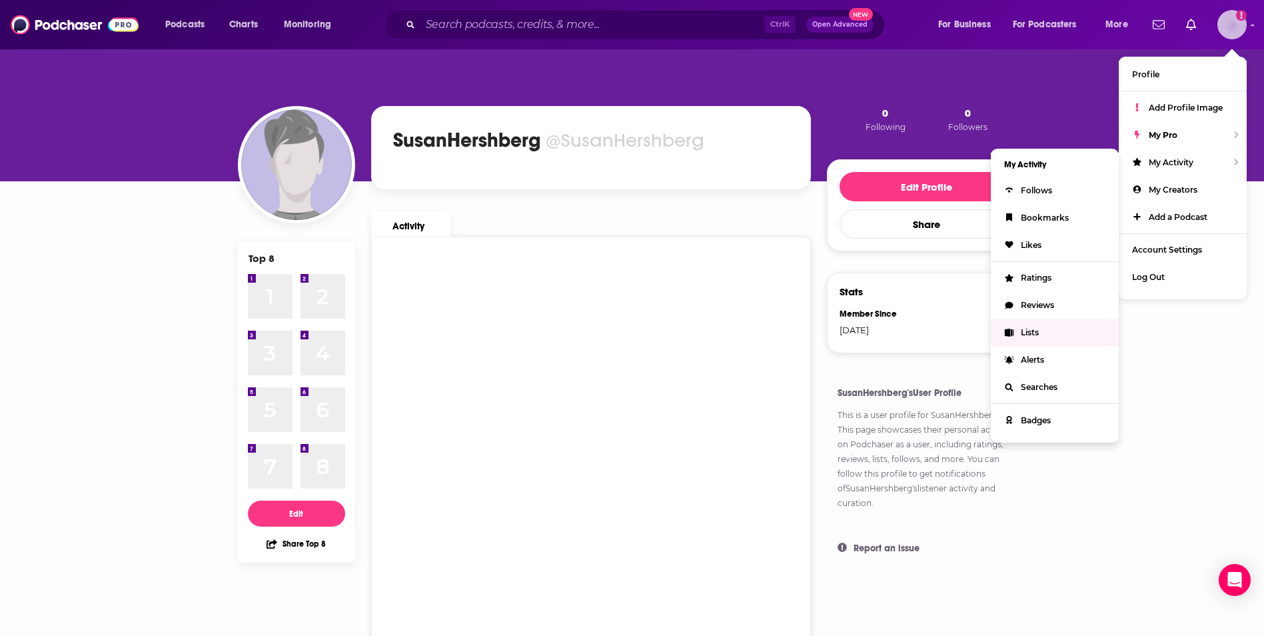
click at [1032, 329] on span "Lists" at bounding box center [1030, 332] width 18 height 10
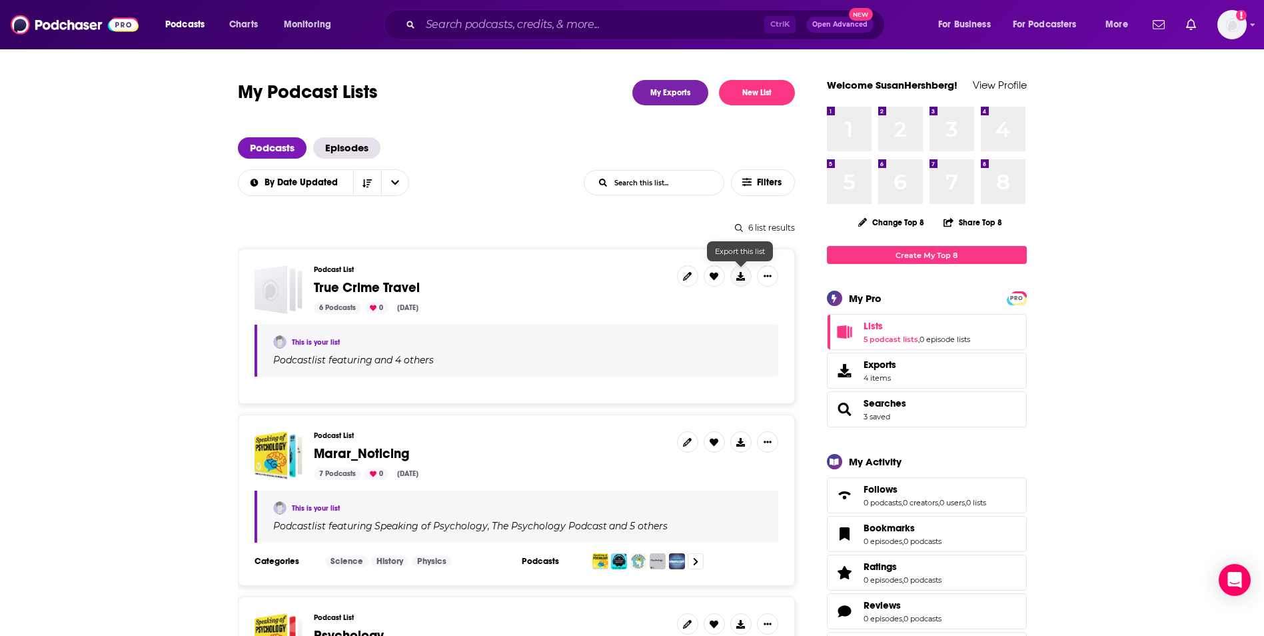
click at [746, 269] on button at bounding box center [740, 275] width 21 height 21
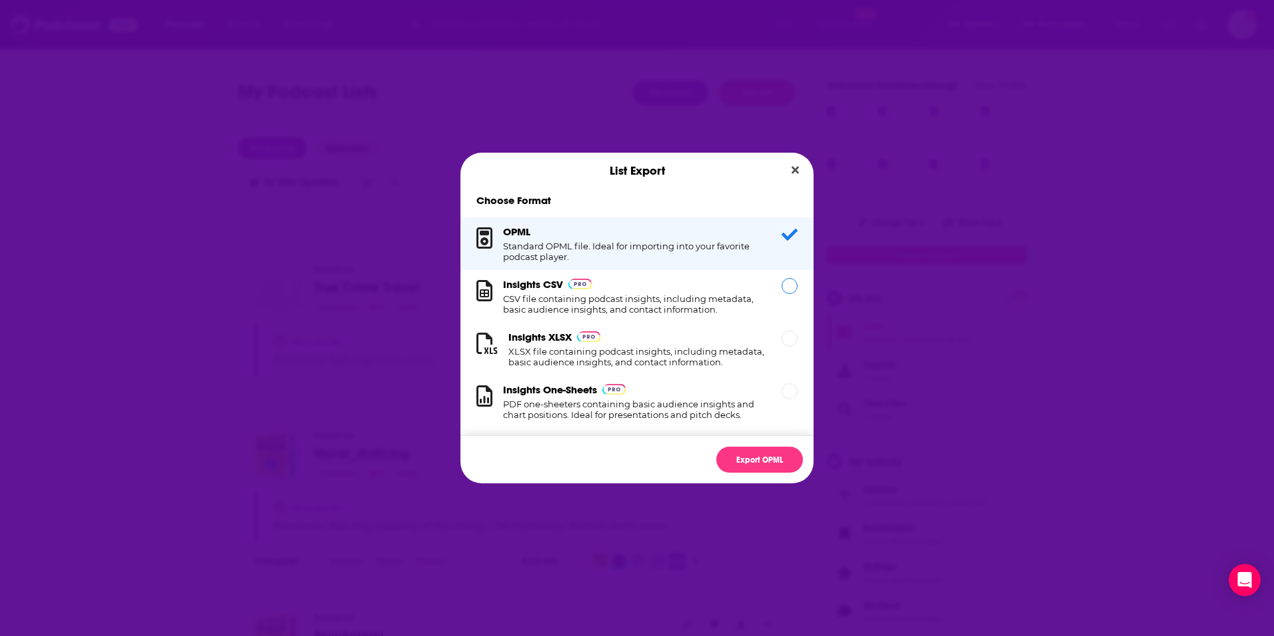
click at [710, 294] on h1 "CSV file containing podcast insights, including metadata, basic audience insigh…" at bounding box center [634, 303] width 263 height 21
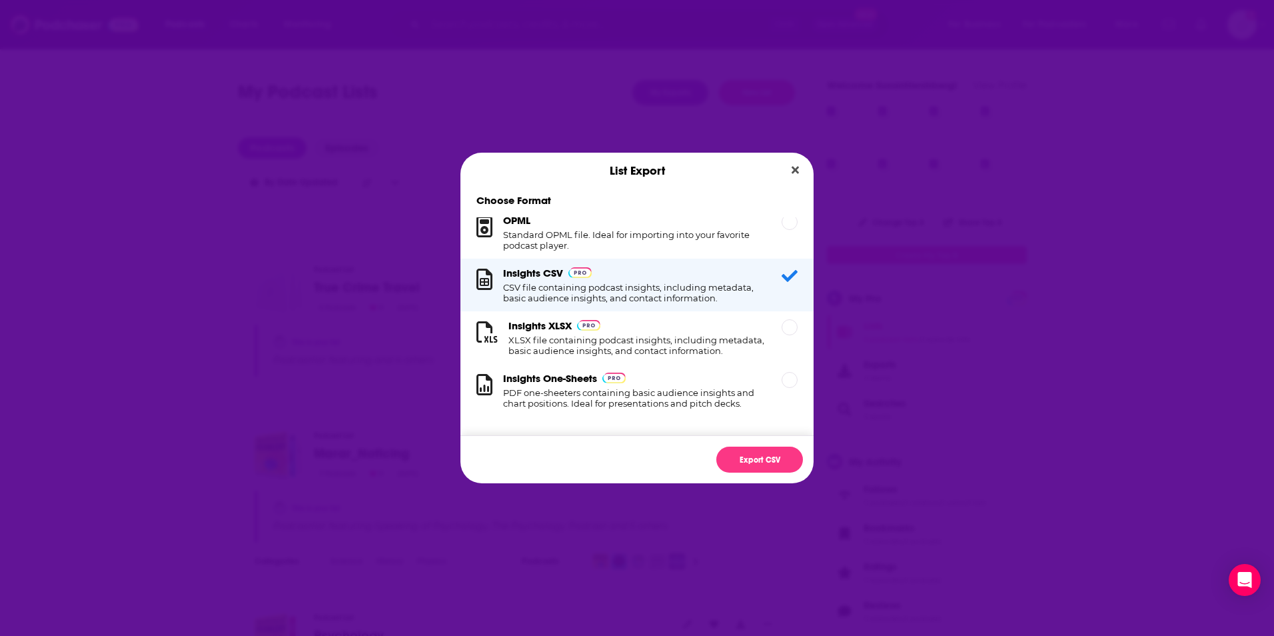
scroll to position [22, 0]
click at [757, 443] on div "Export CSV" at bounding box center [637, 459] width 353 height 48
click at [757, 457] on button "Export CSV" at bounding box center [759, 460] width 87 height 26
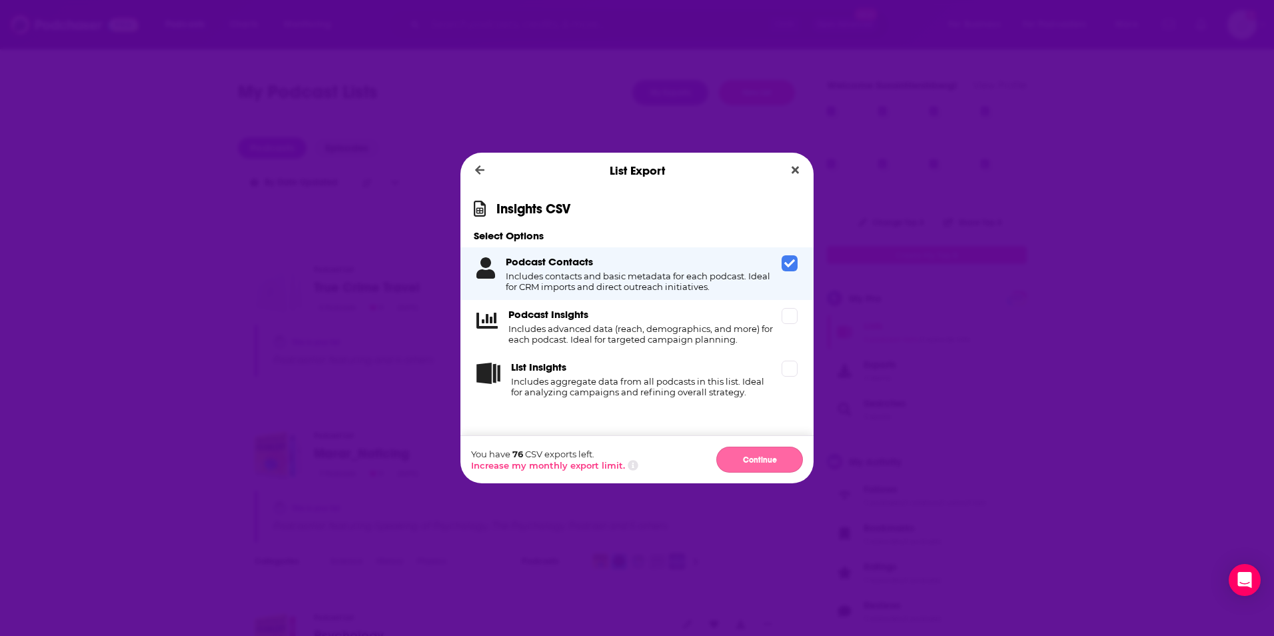
click at [772, 457] on button "Continue" at bounding box center [759, 460] width 87 height 26
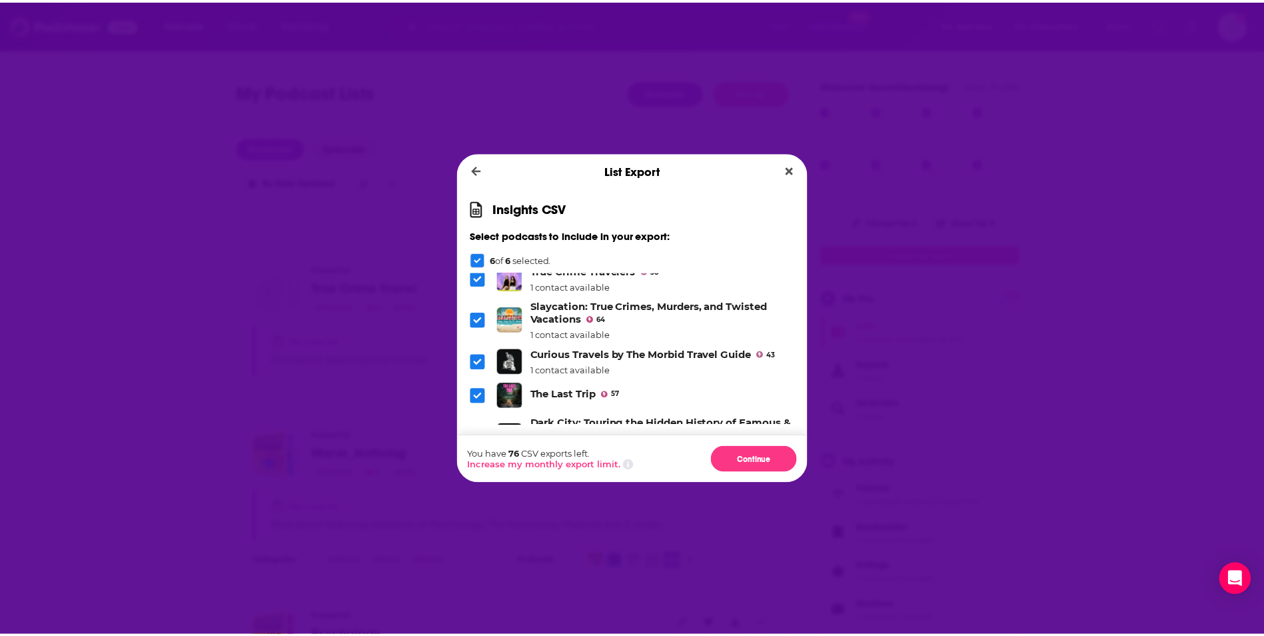
scroll to position [0, 0]
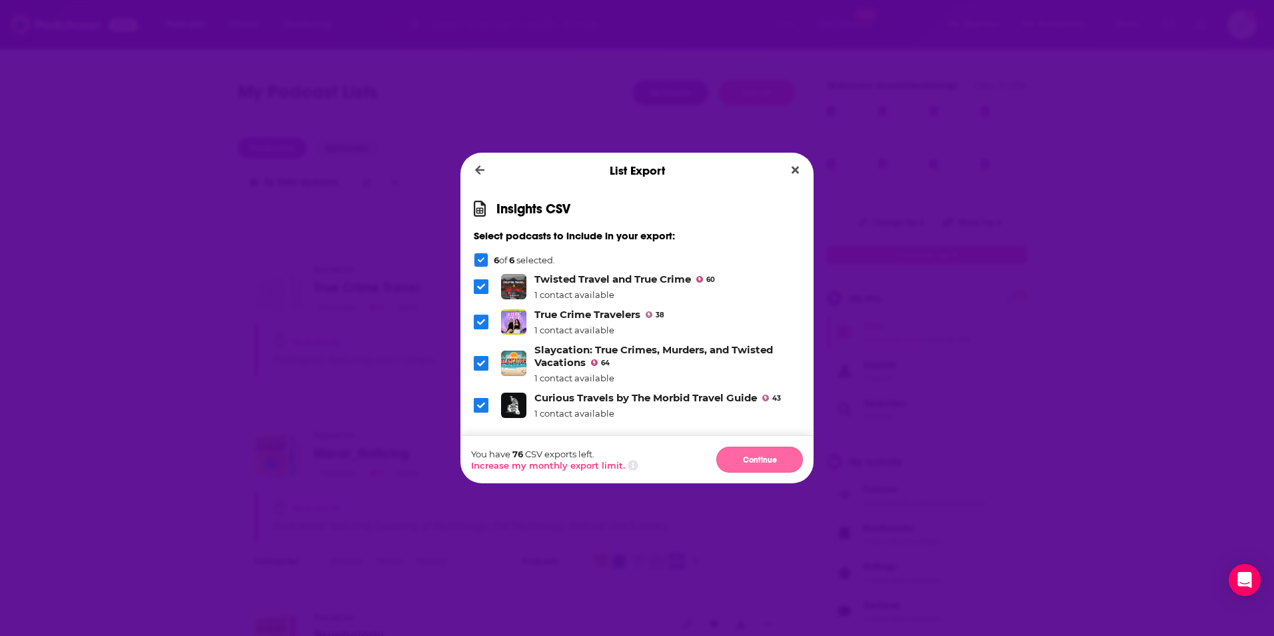
click at [738, 460] on button "Continue" at bounding box center [759, 460] width 87 height 26
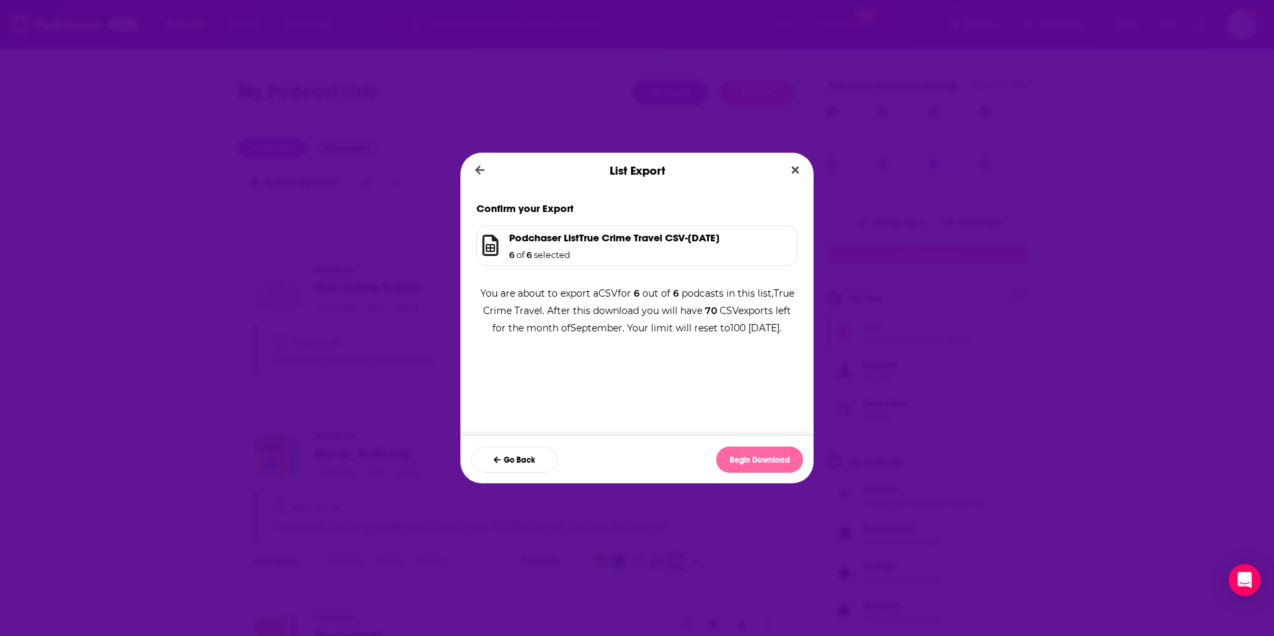
click at [758, 453] on button "Begin Download" at bounding box center [759, 460] width 87 height 26
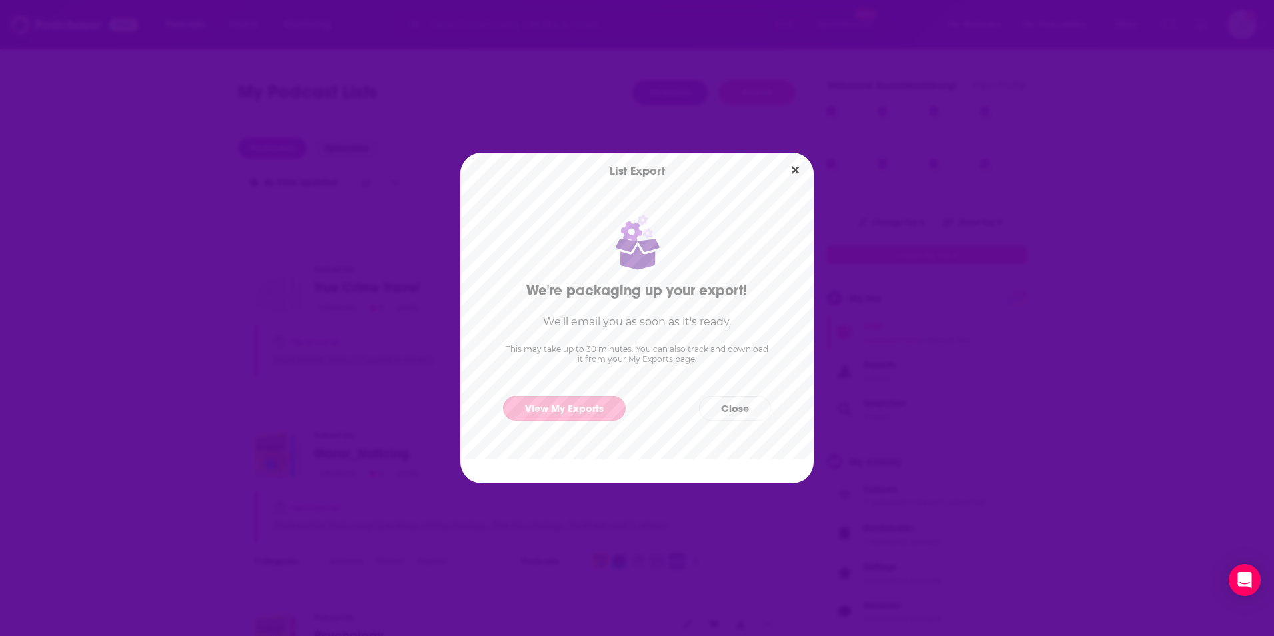
click at [591, 404] on link "View My Exports" at bounding box center [564, 408] width 123 height 25
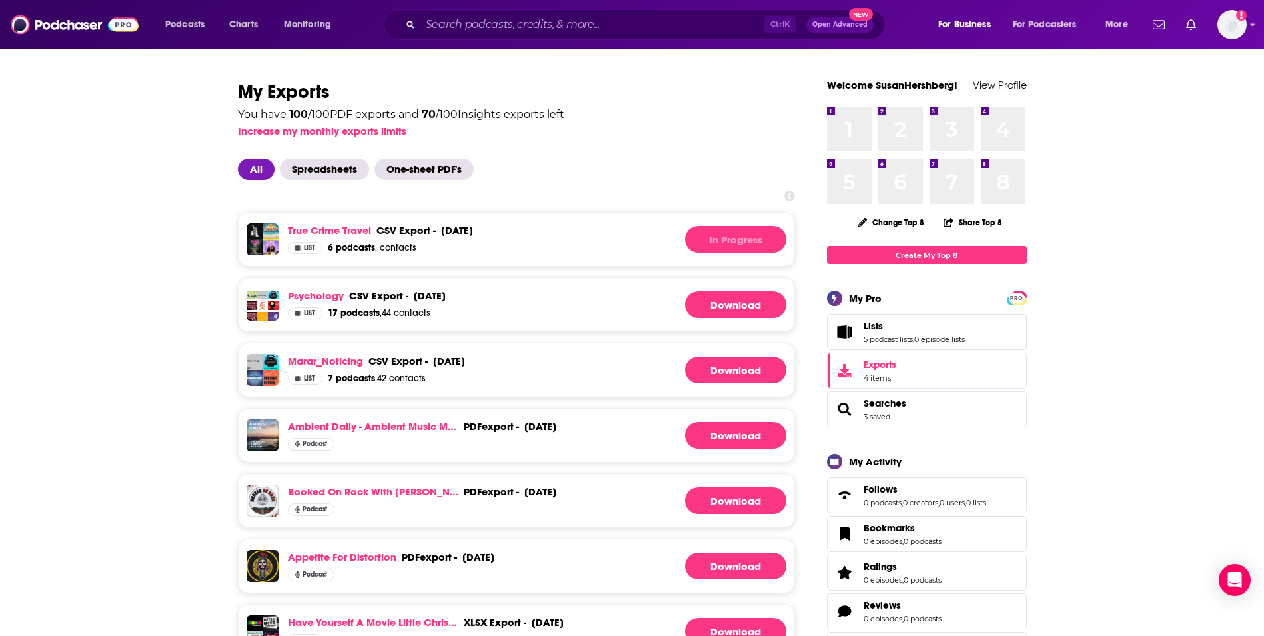
click at [755, 241] on link "Download" at bounding box center [735, 239] width 101 height 27
